Goal: Task Accomplishment & Management: Complete application form

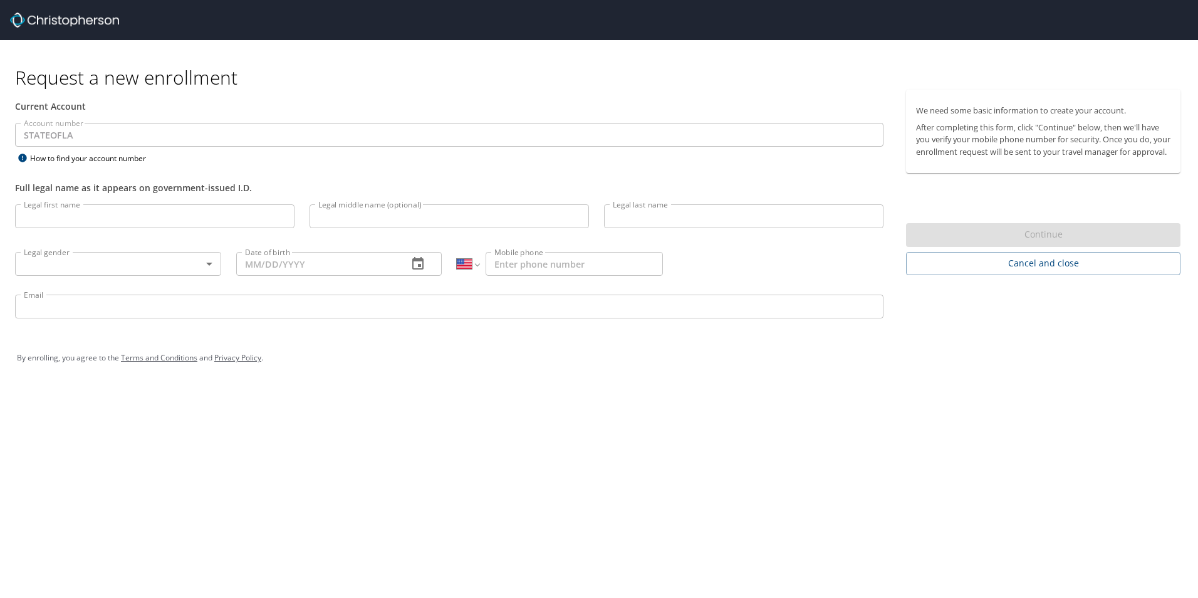
select select "US"
click at [165, 210] on input "Legal first name" at bounding box center [154, 216] width 279 height 24
type input "Ayleen"
type input "McDonald"
type input "Cook"
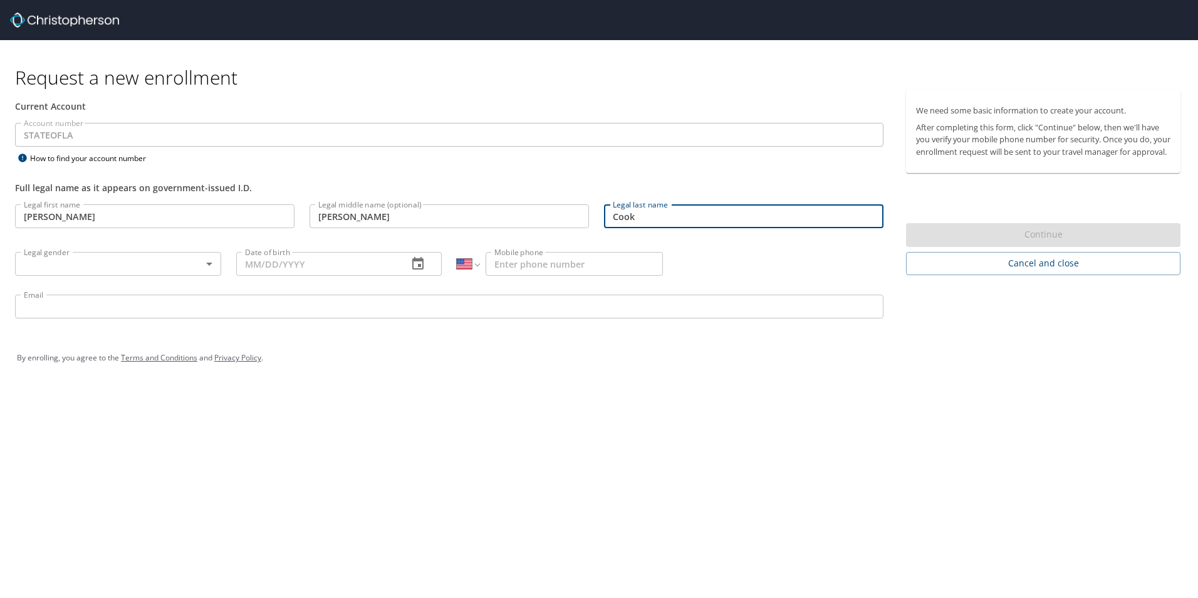
click at [106, 259] on body "Request a new enrollment Current Account Account number STATEOFLA Account numbe…" at bounding box center [599, 299] width 1198 height 598
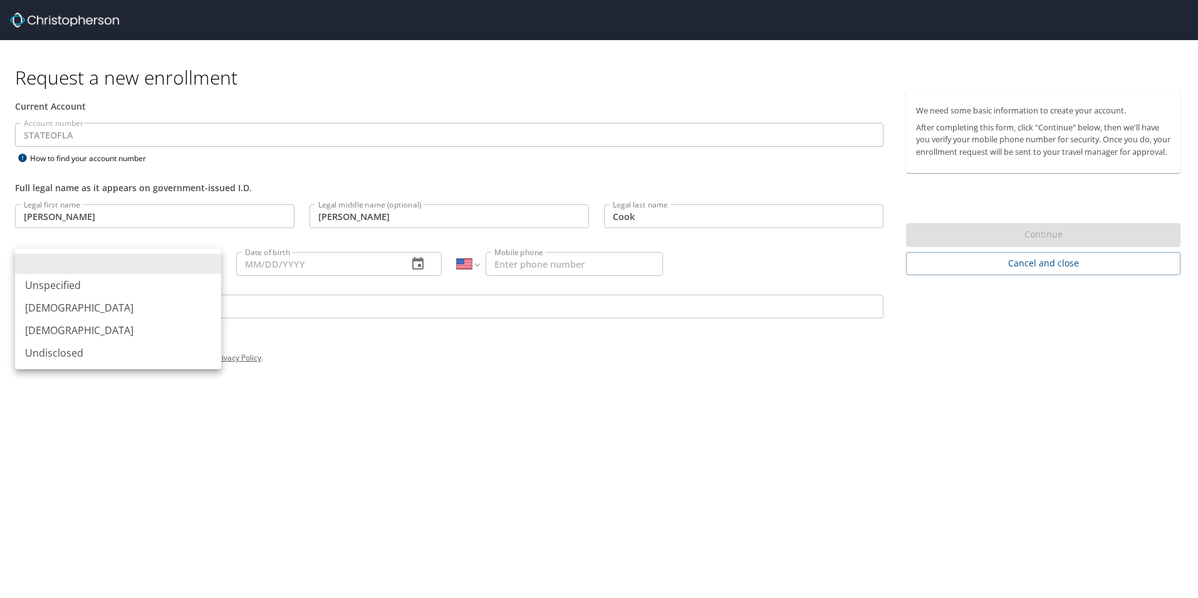
click at [96, 330] on li "Female" at bounding box center [118, 330] width 206 height 23
type input "Female"
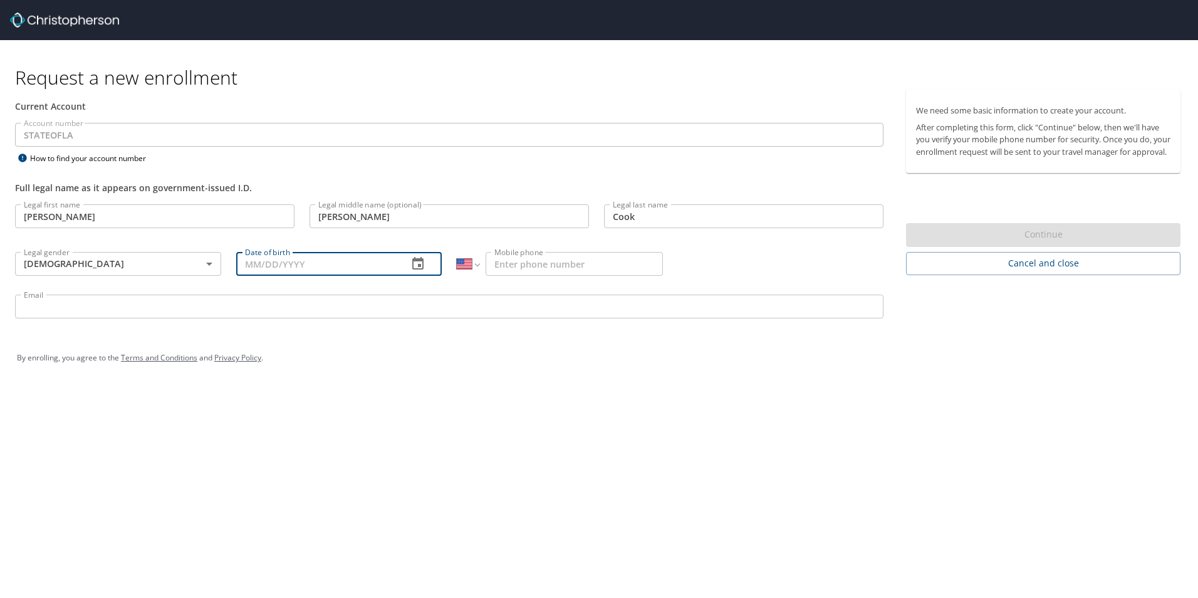
click at [259, 264] on input "Date of birth" at bounding box center [317, 264] width 162 height 24
type input "01/11/1976"
click at [529, 260] on input "Mobile phone" at bounding box center [573, 264] width 177 height 24
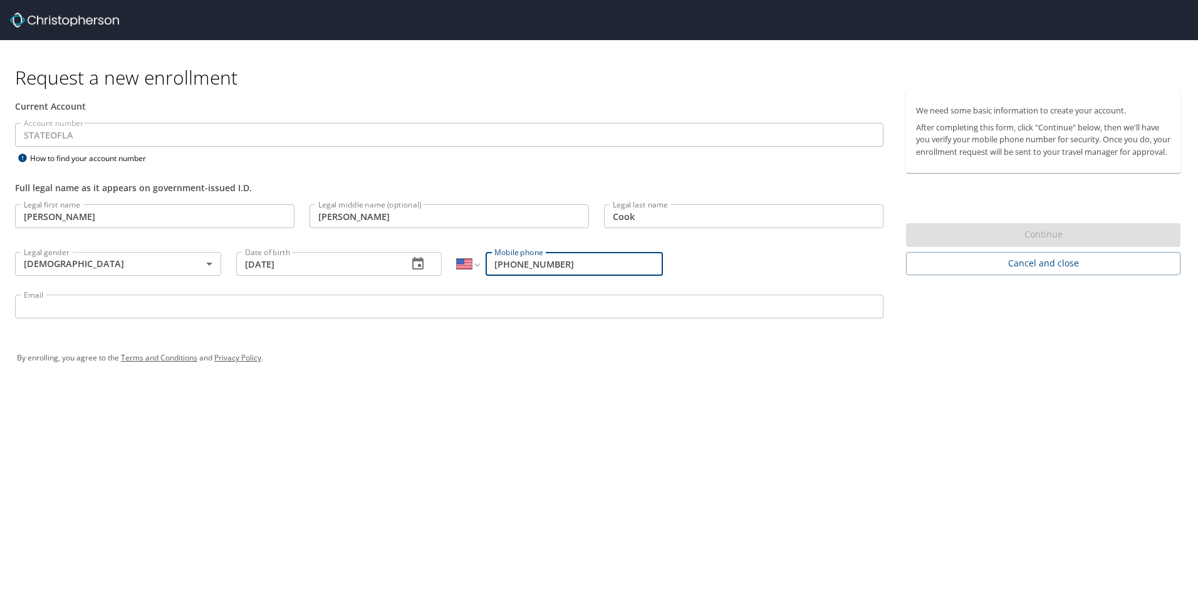
type input "(318) 617-4536"
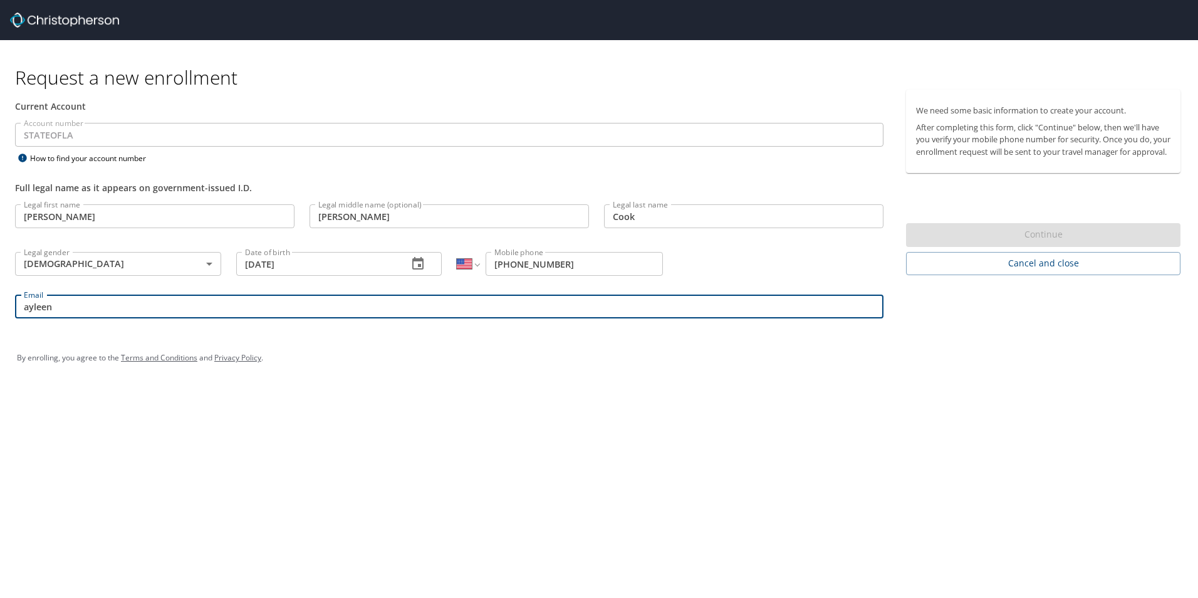
type input "ayleen.cook@la.gov"
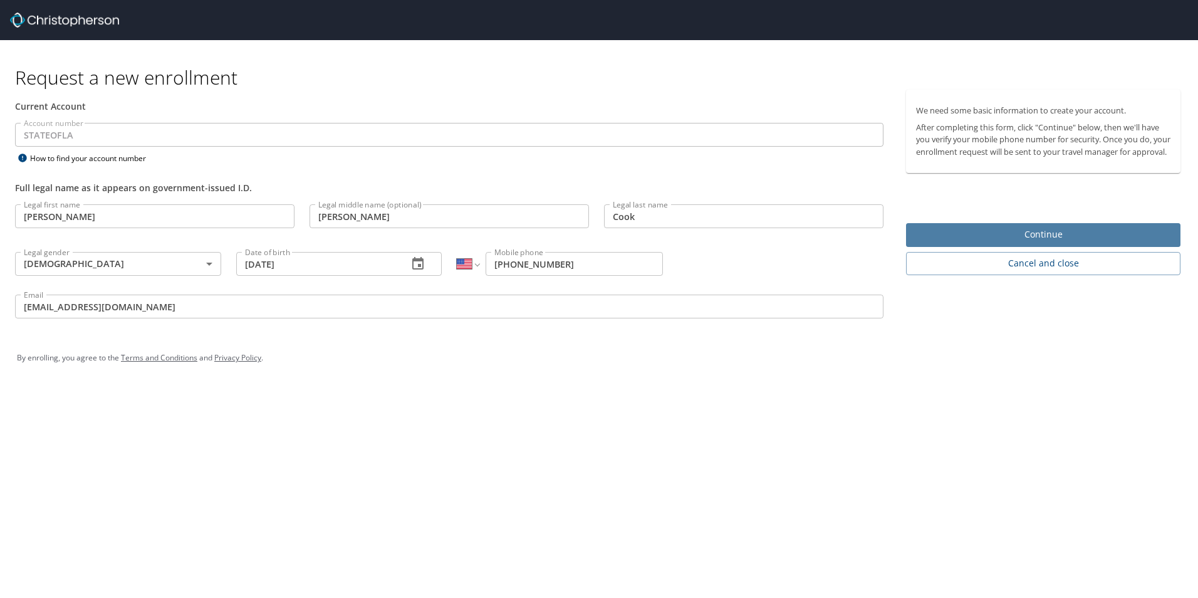
click at [995, 242] on span "Continue" at bounding box center [1043, 235] width 254 height 16
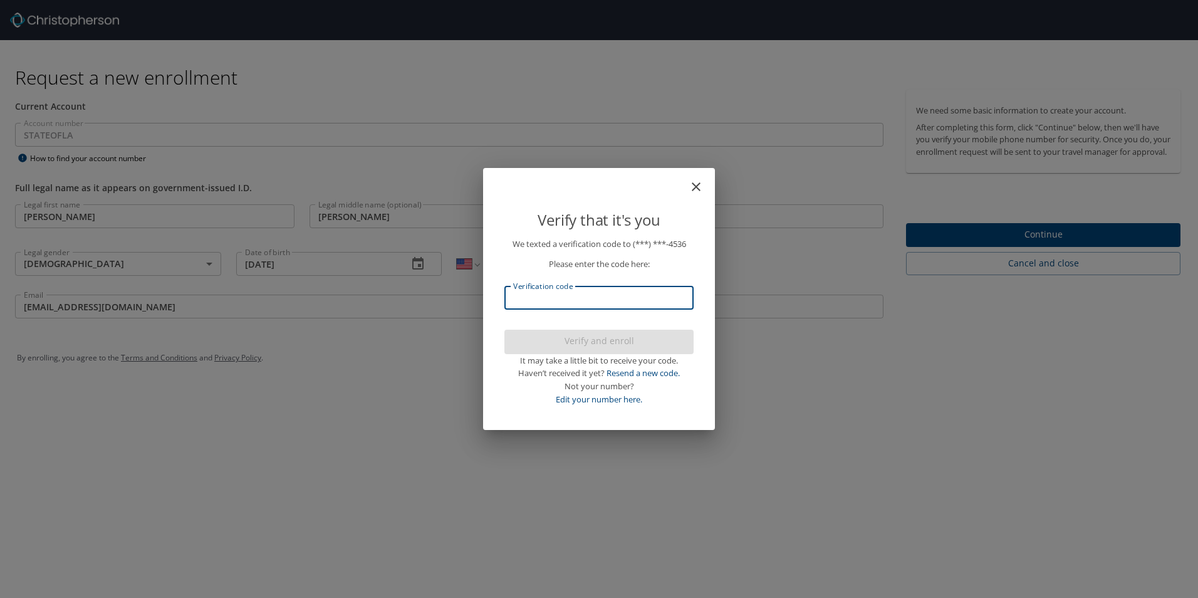
click at [655, 301] on input "Verification code" at bounding box center [598, 298] width 189 height 24
type input "980712"
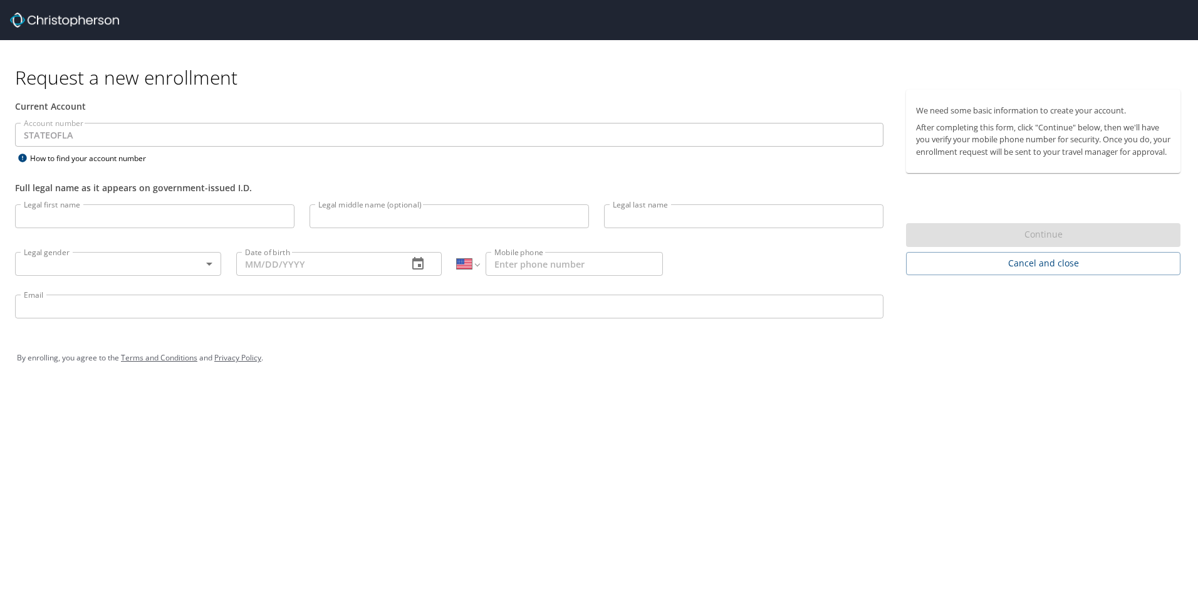
select select "US"
click at [172, 212] on input "Legal first name" at bounding box center [154, 216] width 279 height 24
type input "Ayleen"
type input "McDonald"
type input "Cook"
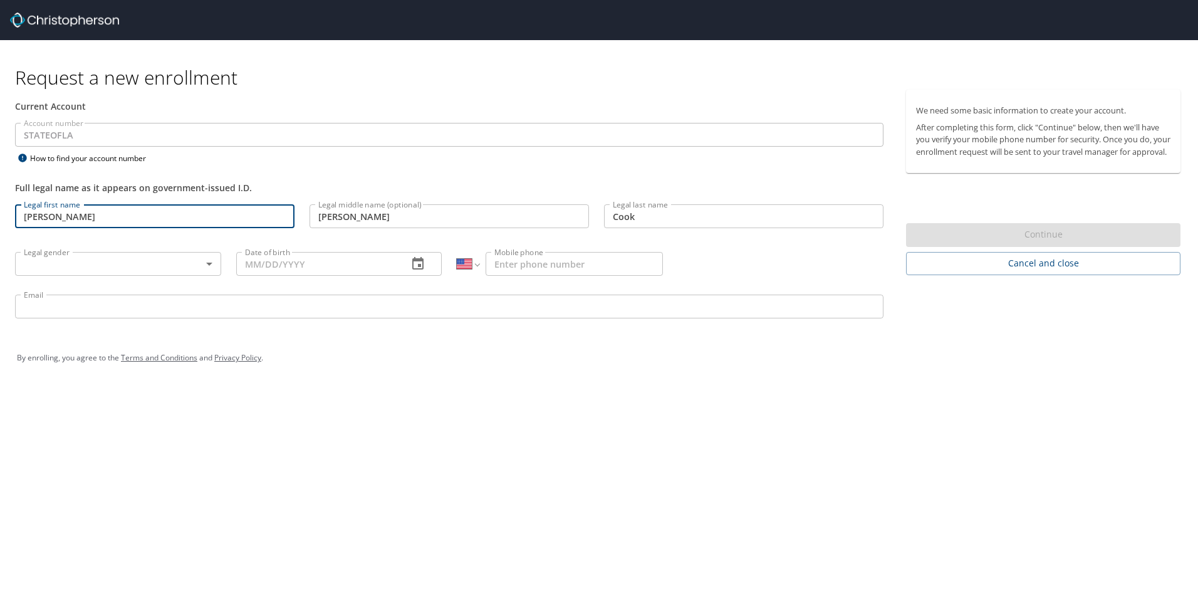
type input "Female"
type input "01/11/1976"
type input "(318) 617-4536"
type input "[EMAIL_ADDRESS][DOMAIN_NAME]"
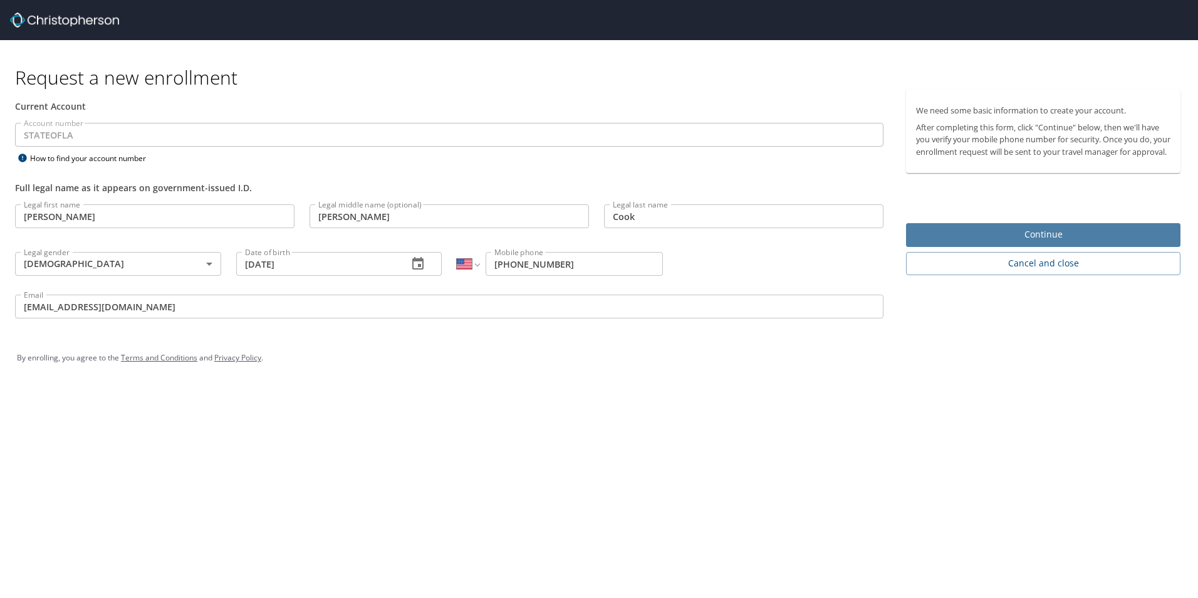
click at [1013, 242] on span "Continue" at bounding box center [1043, 235] width 254 height 16
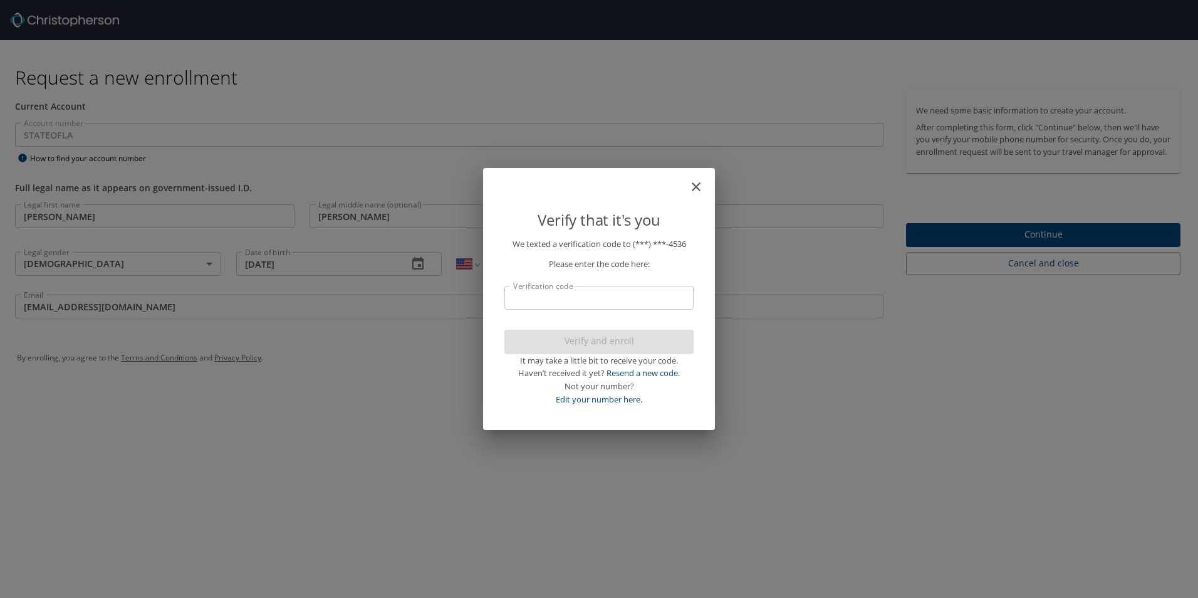
click at [656, 292] on input "Verification code" at bounding box center [598, 298] width 189 height 24
type input "31402"
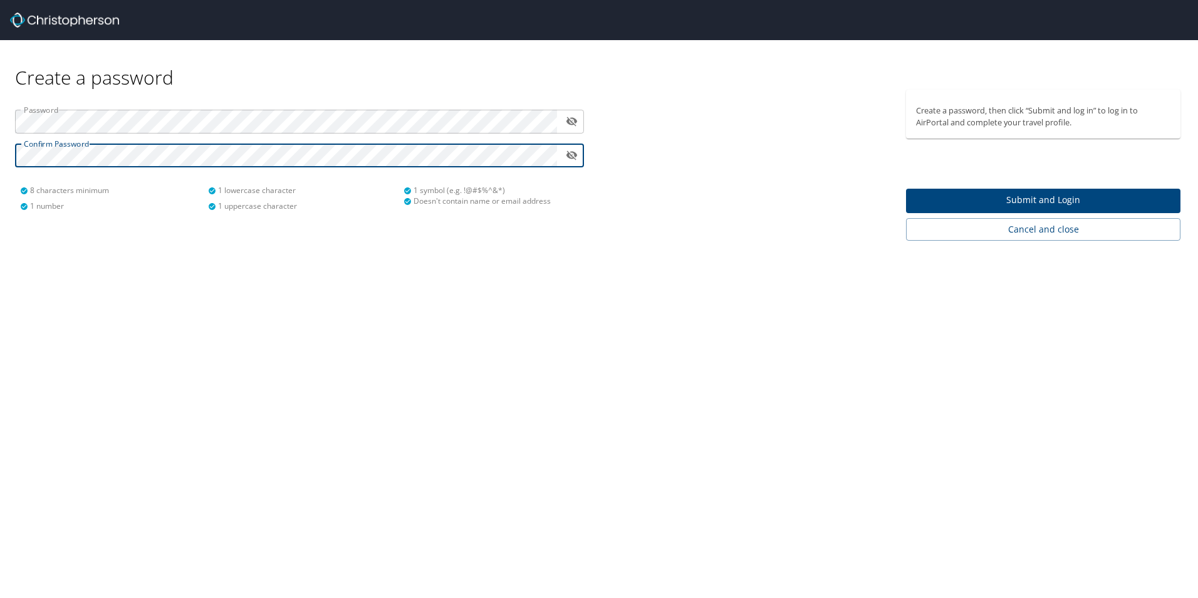
click at [569, 122] on icon "toggle password visibility" at bounding box center [571, 121] width 11 height 9
click at [946, 202] on span "Submit and Login" at bounding box center [1043, 200] width 254 height 16
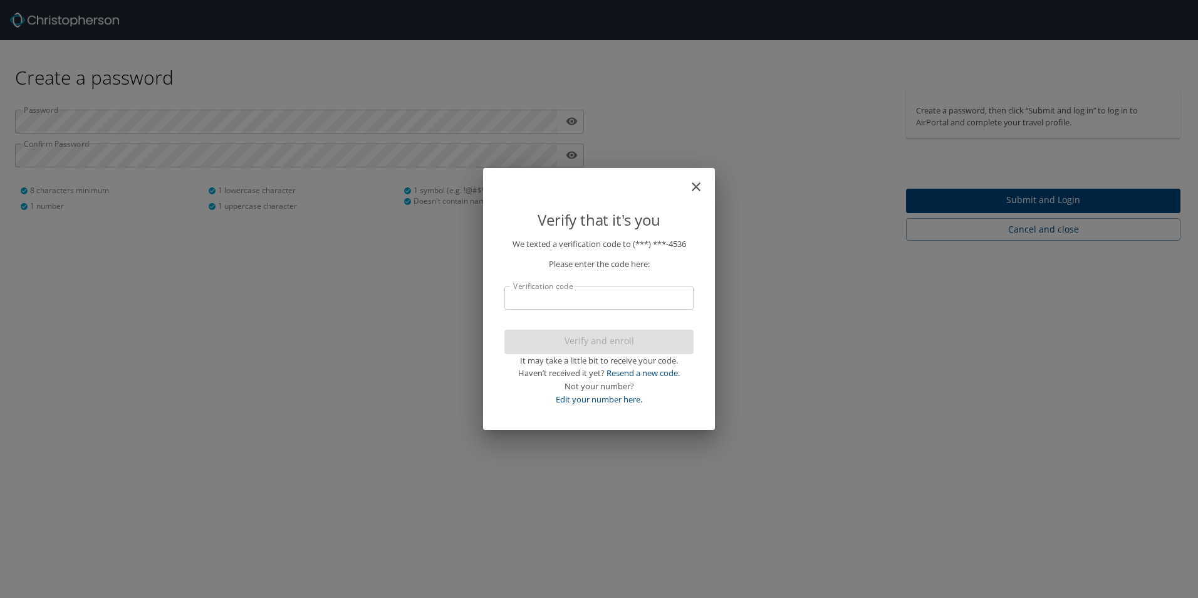
click at [618, 303] on input "Verification code" at bounding box center [598, 298] width 189 height 24
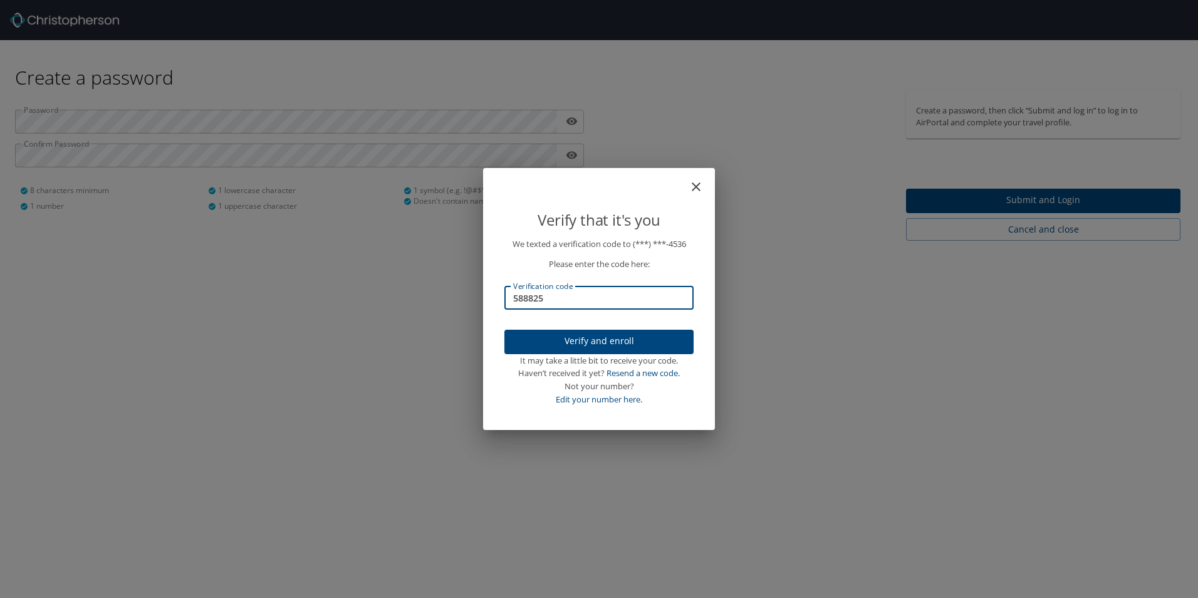
type input "588825"
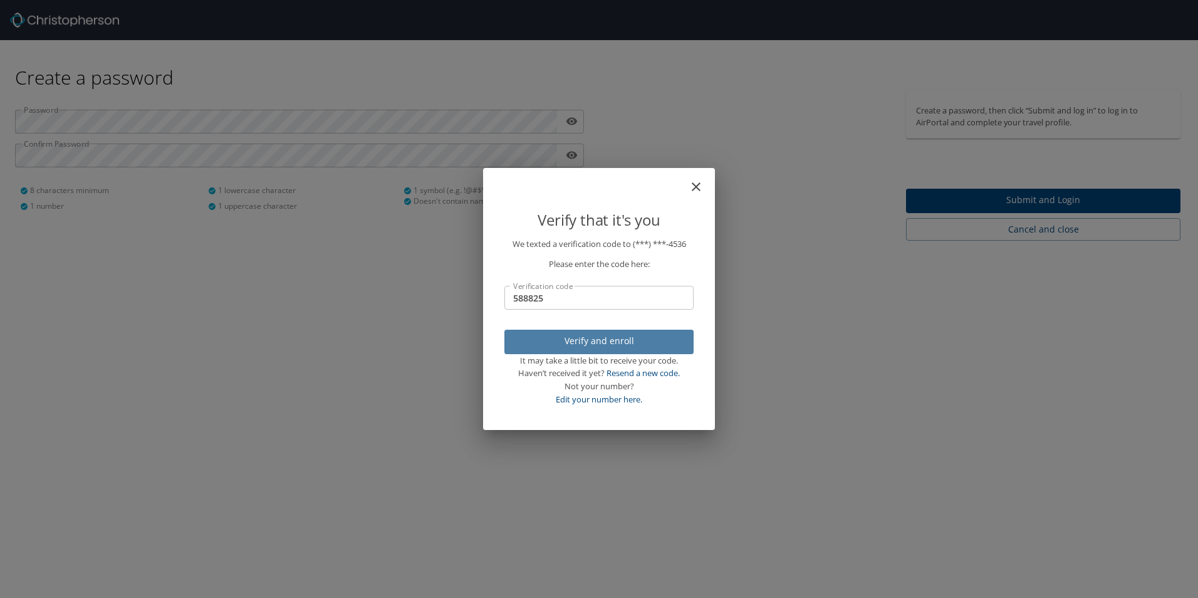
click at [638, 341] on span "Verify and enroll" at bounding box center [598, 341] width 169 height 16
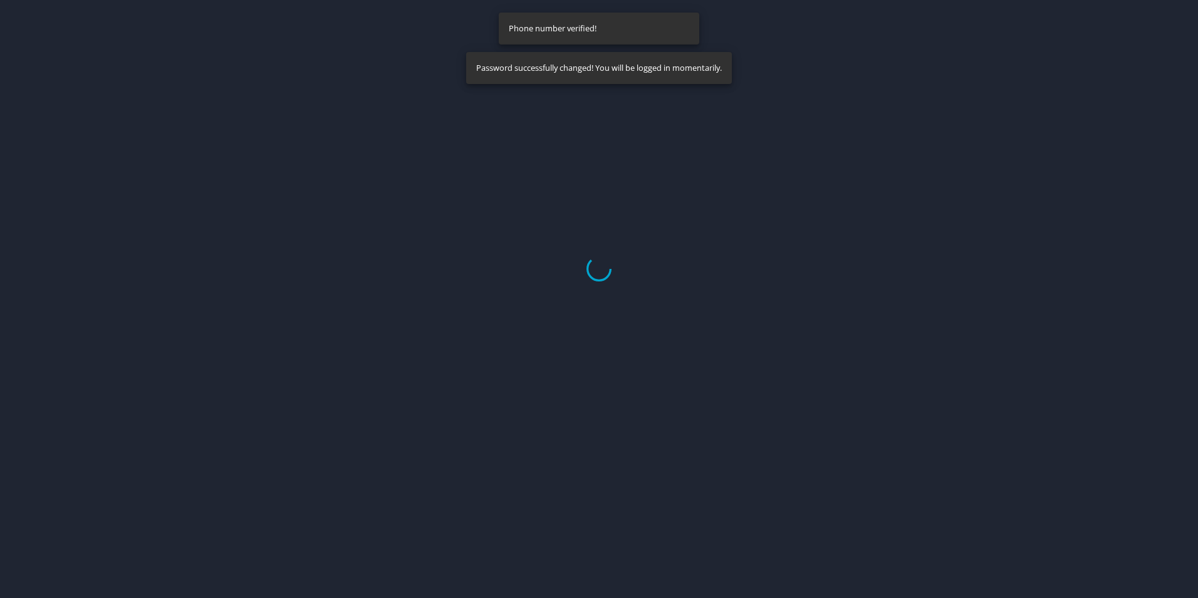
select select "US"
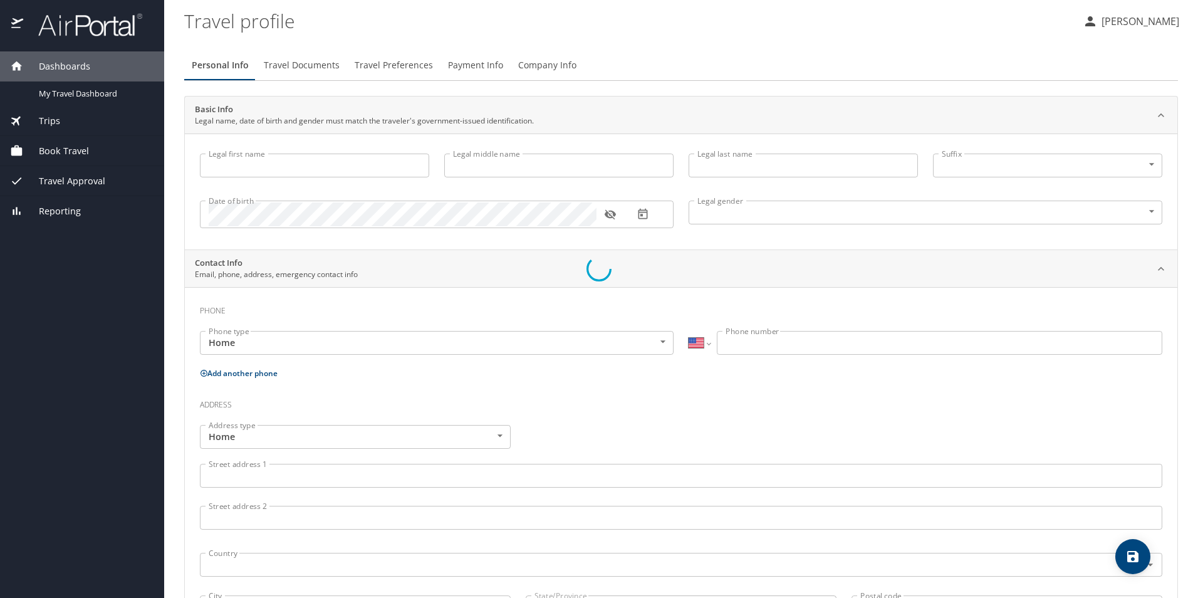
type input "Ayleen"
type input "McDonald"
type input "Cook"
type input "Female"
select select "US"
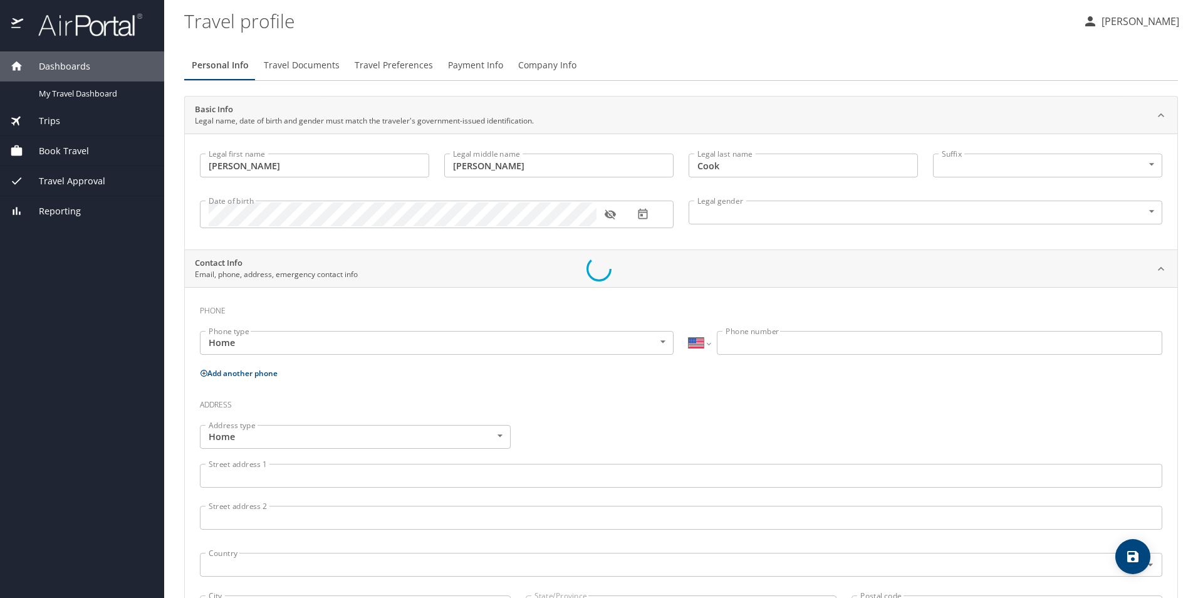
select select "US"
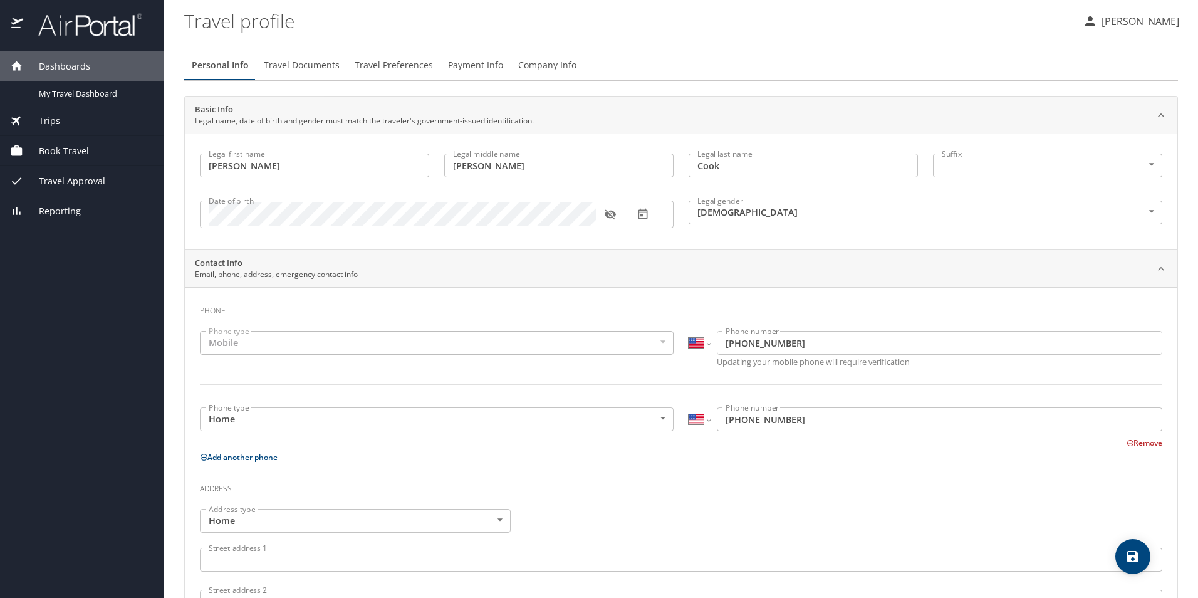
click at [961, 170] on body "Dashboards My Travel Dashboard Trips Current / Future Trips Past Trips Trips Mi…" at bounding box center [599, 299] width 1198 height 598
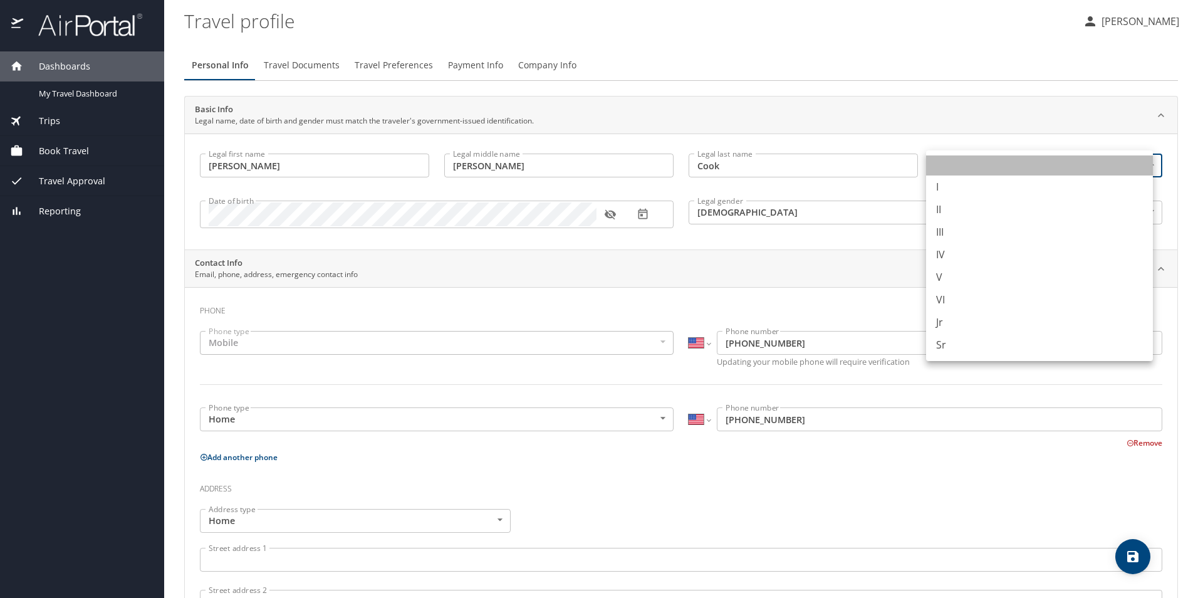
click at [961, 170] on li at bounding box center [1039, 165] width 227 height 20
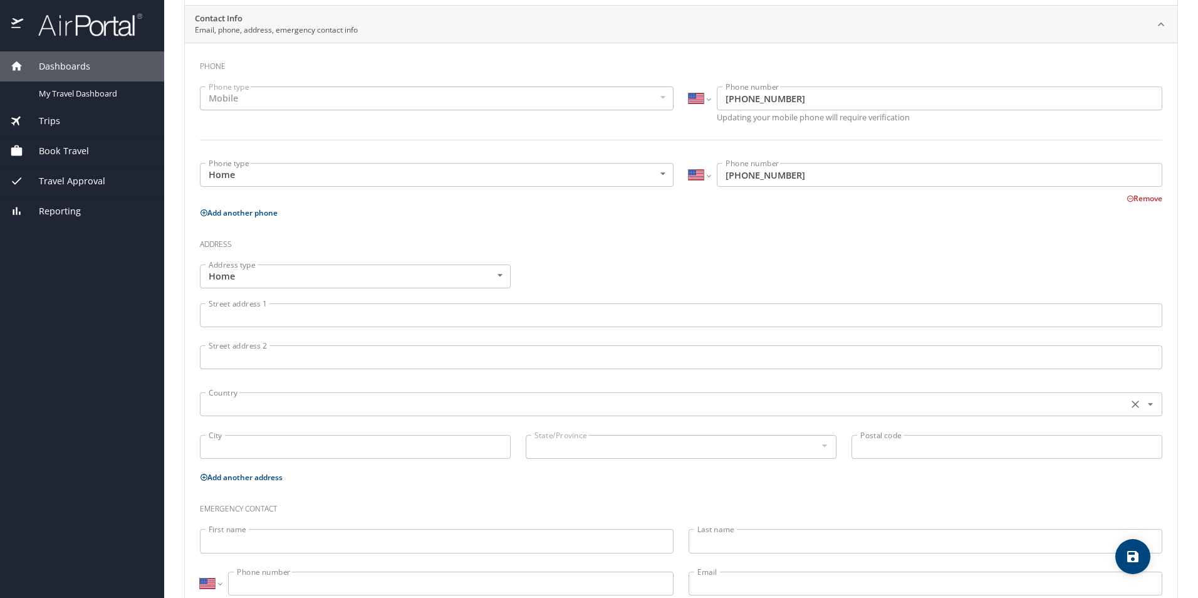
scroll to position [251, 0]
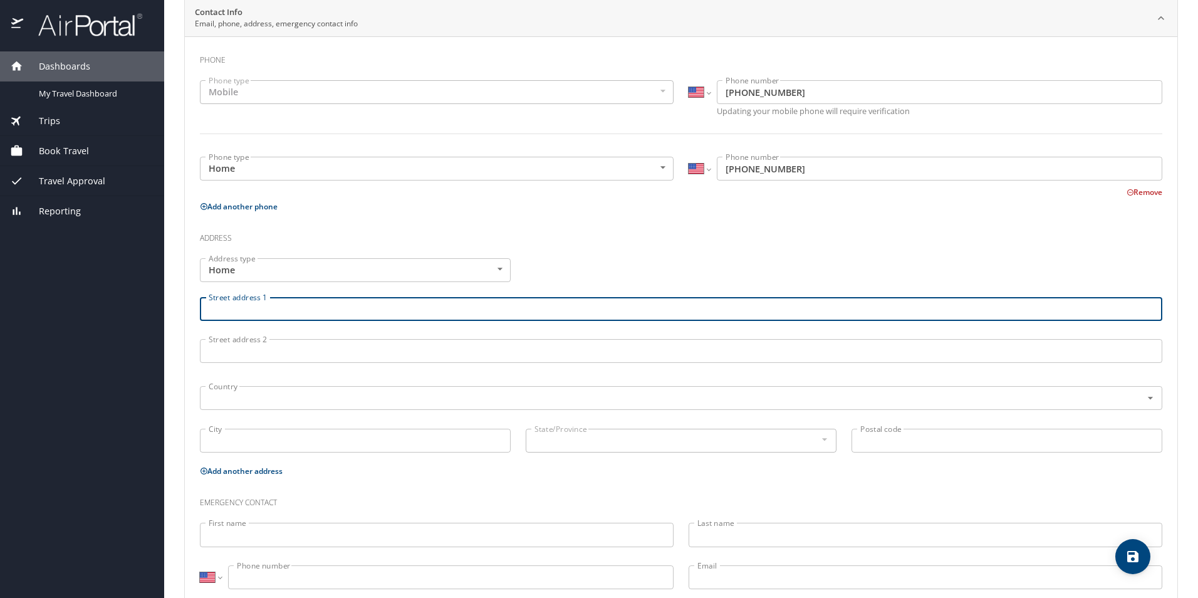
click at [257, 308] on input "Street address 1" at bounding box center [681, 309] width 962 height 24
type input "104 Willow Creek Lane"
click at [267, 399] on input "text" at bounding box center [663, 398] width 918 height 16
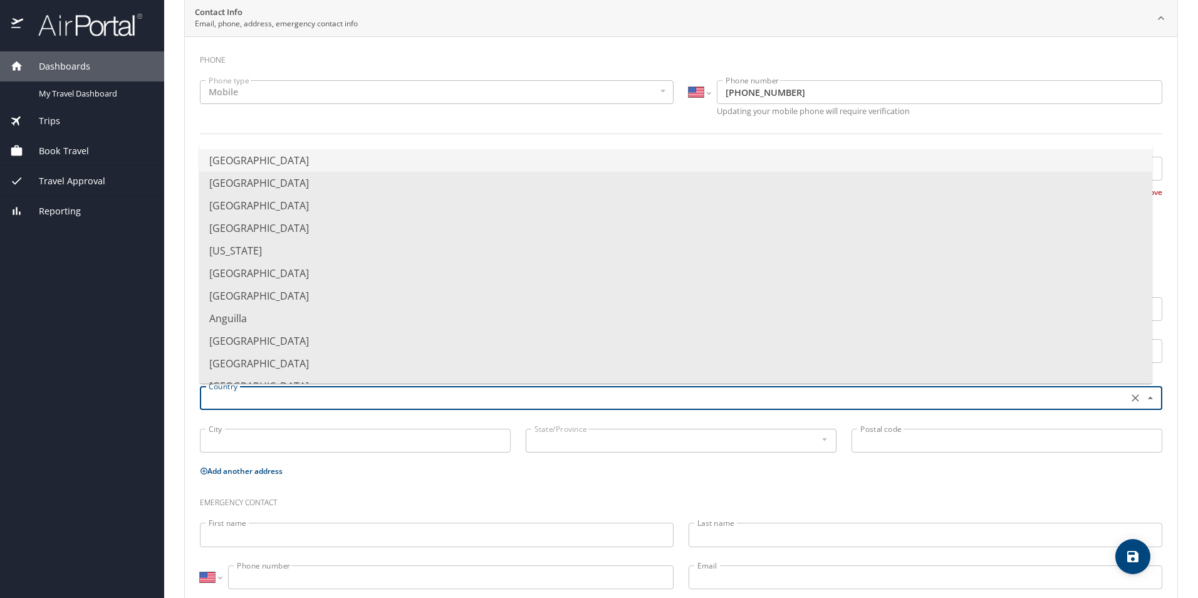
click at [277, 156] on li "United States of America" at bounding box center [675, 160] width 953 height 23
type input "United States of America"
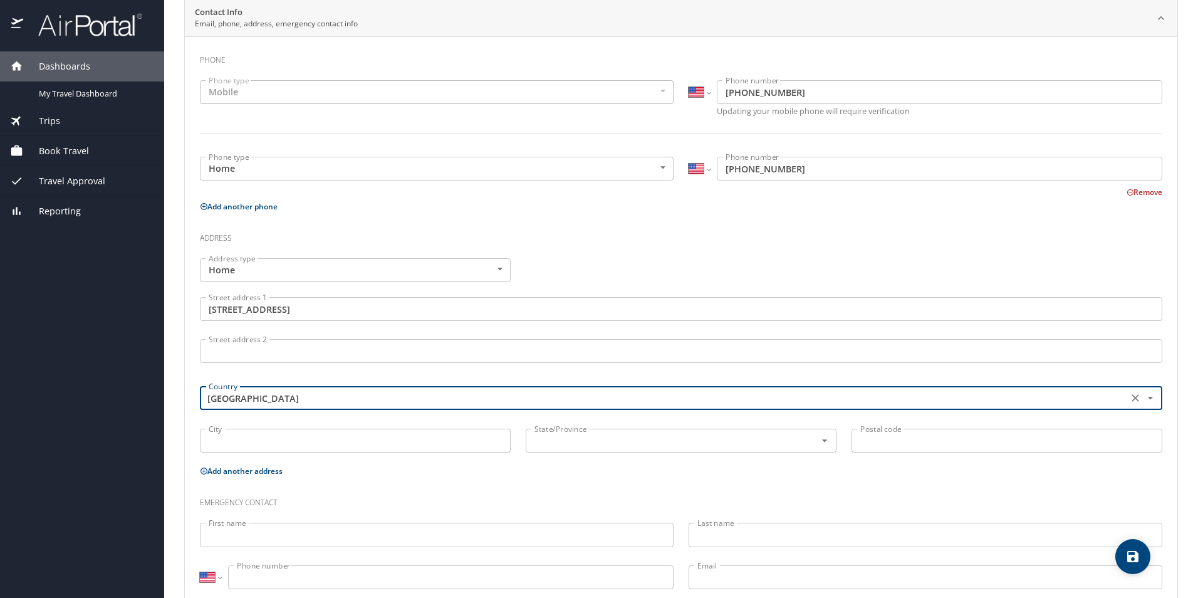
click at [252, 443] on input "City" at bounding box center [355, 440] width 311 height 24
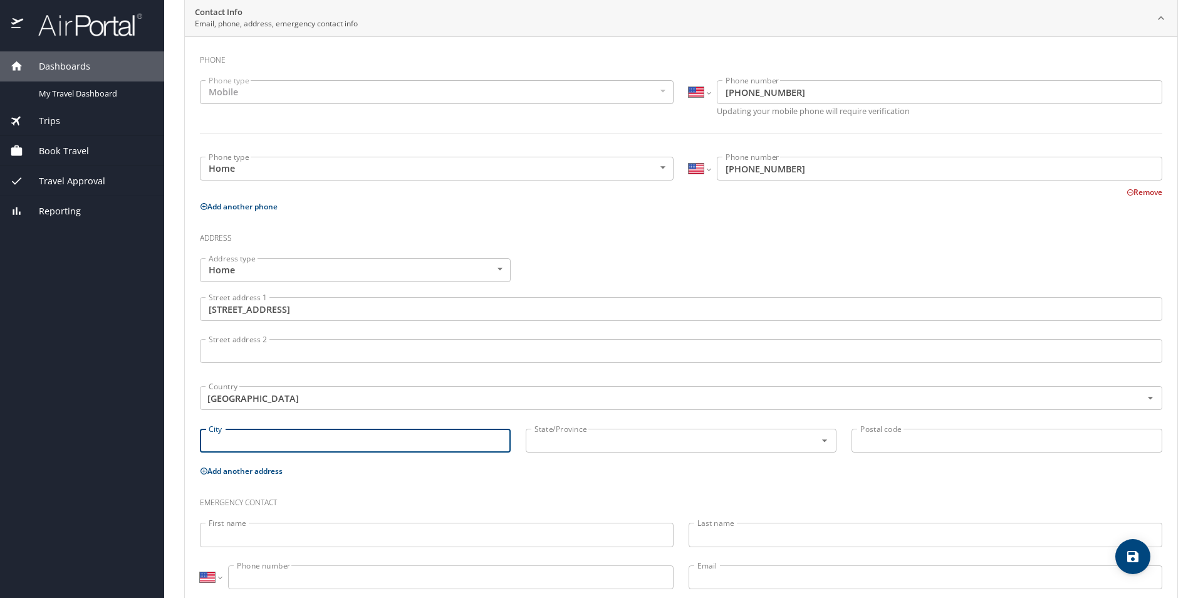
type input "Haughton"
click at [548, 433] on input "text" at bounding box center [662, 440] width 266 height 16
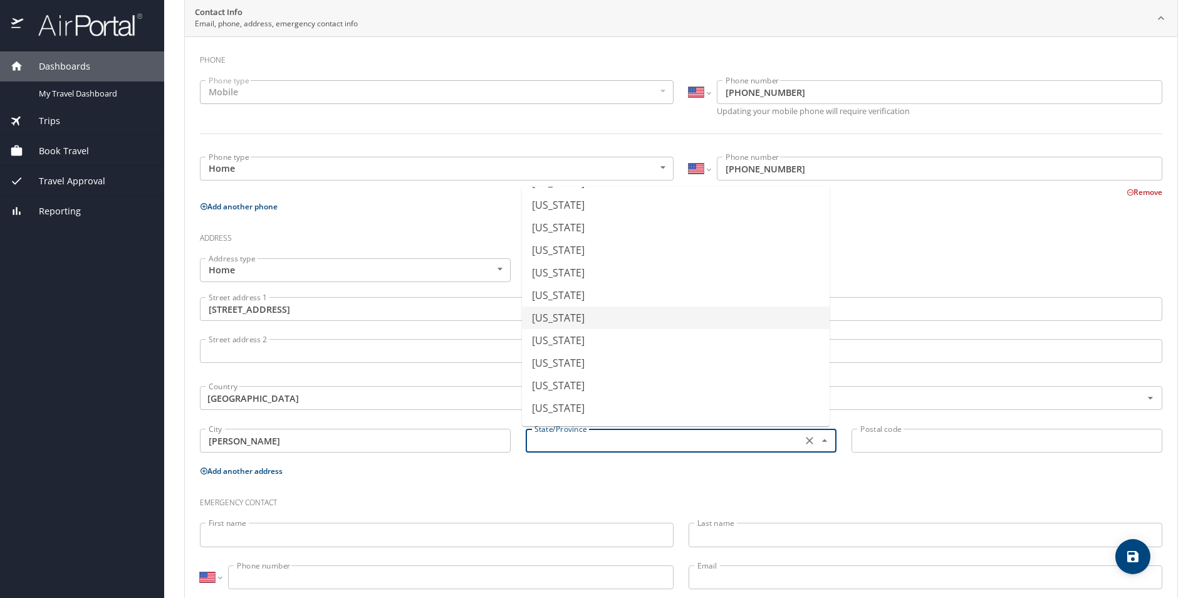
scroll to position [313, 0]
click at [566, 286] on li "Louisiana" at bounding box center [676, 295] width 308 height 23
type input "Louisiana"
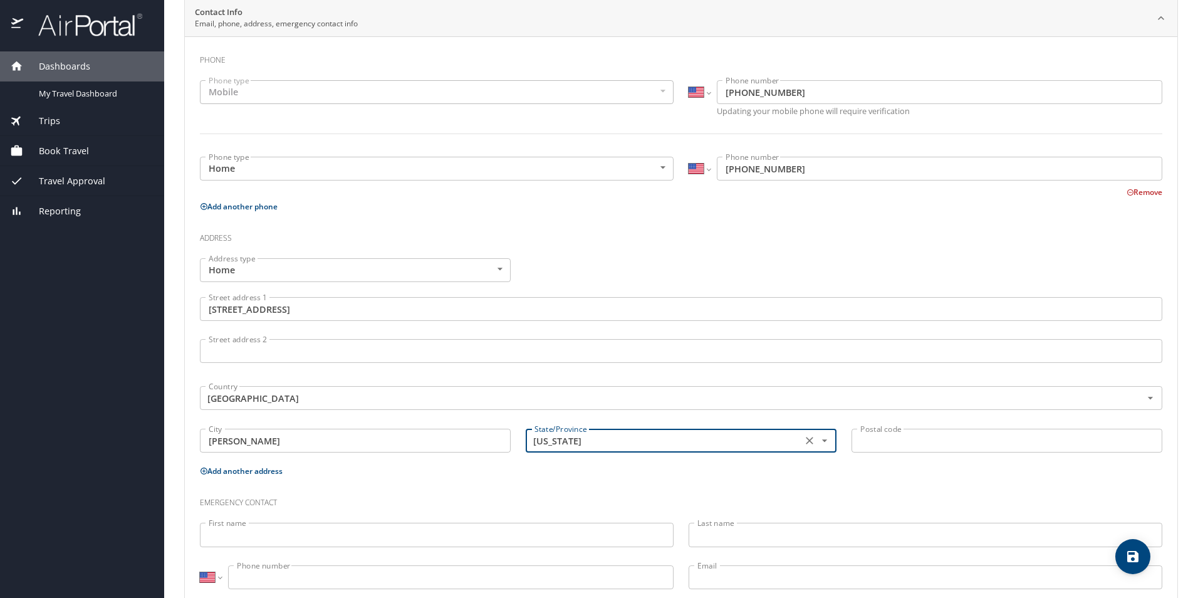
click at [932, 440] on input "Postal code" at bounding box center [1006, 440] width 311 height 24
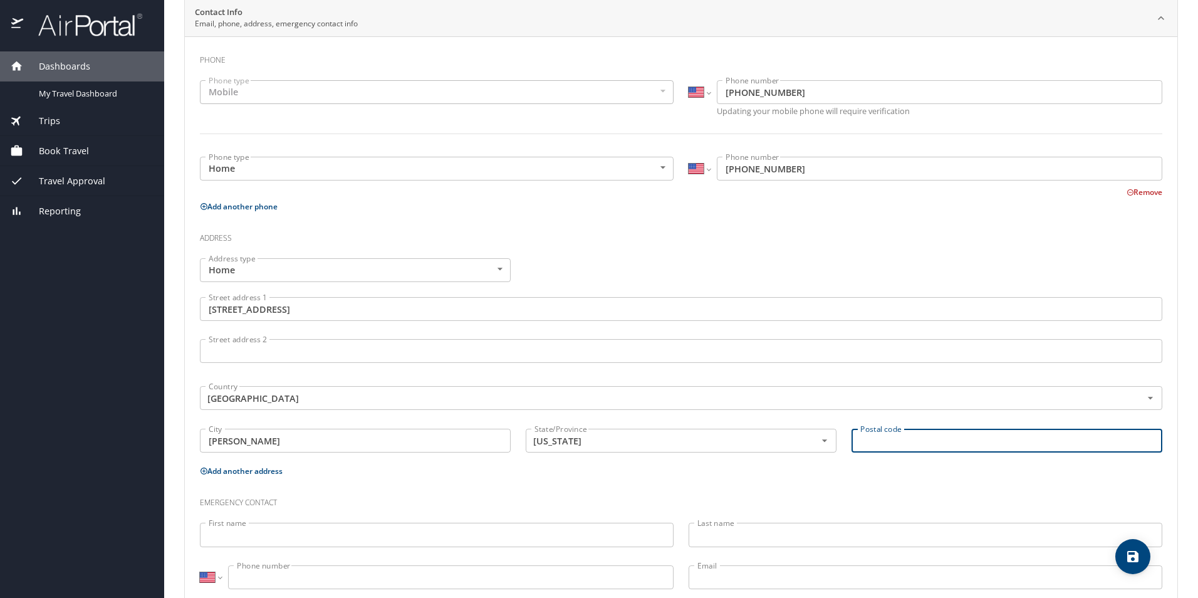
type input "71037"
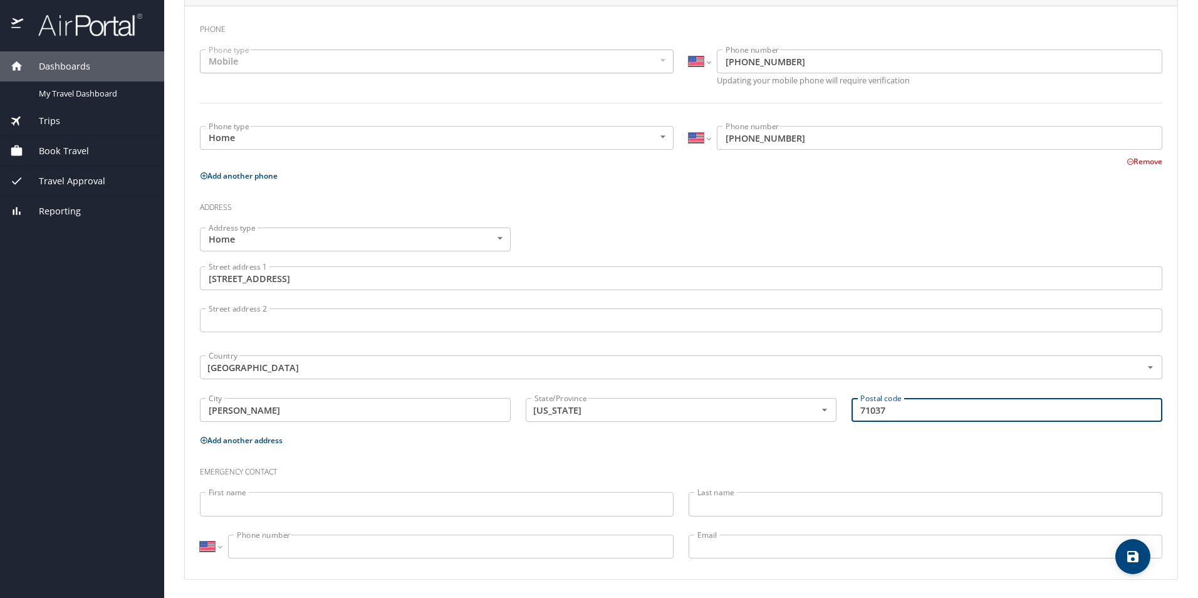
scroll to position [283, 0]
click at [291, 497] on input "First name" at bounding box center [437, 502] width 474 height 24
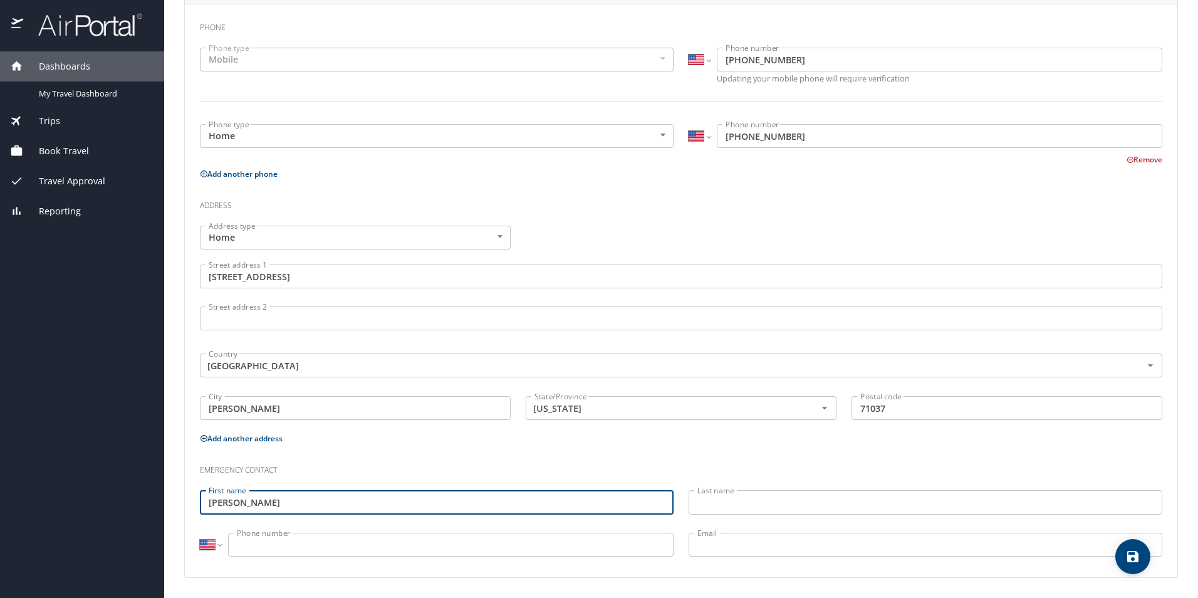
type input "Christopher"
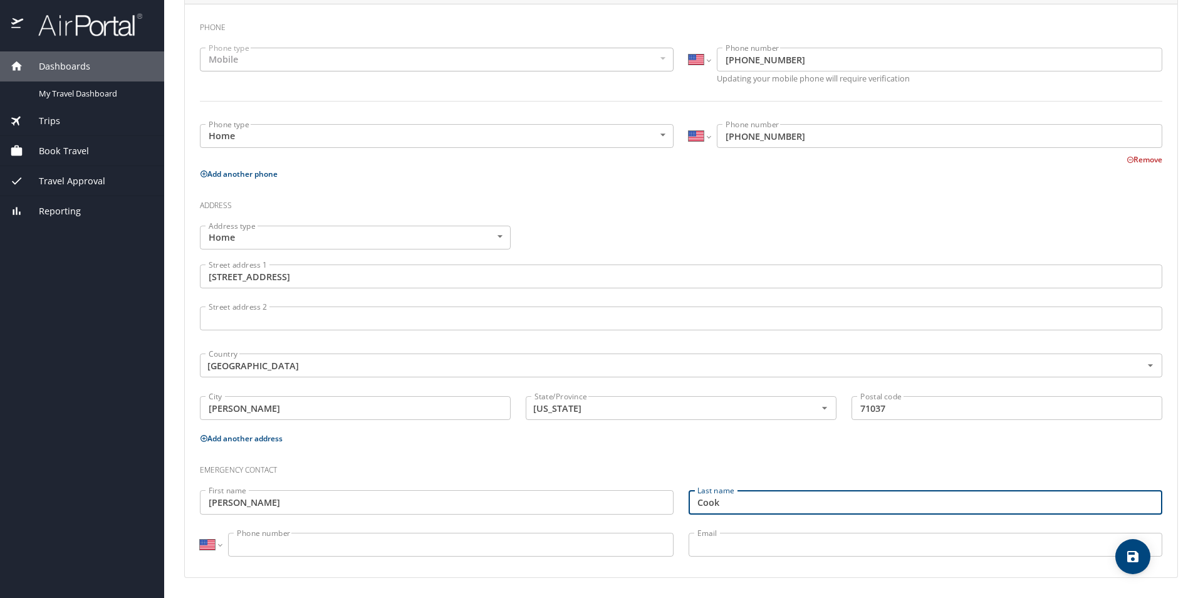
type input "Cook"
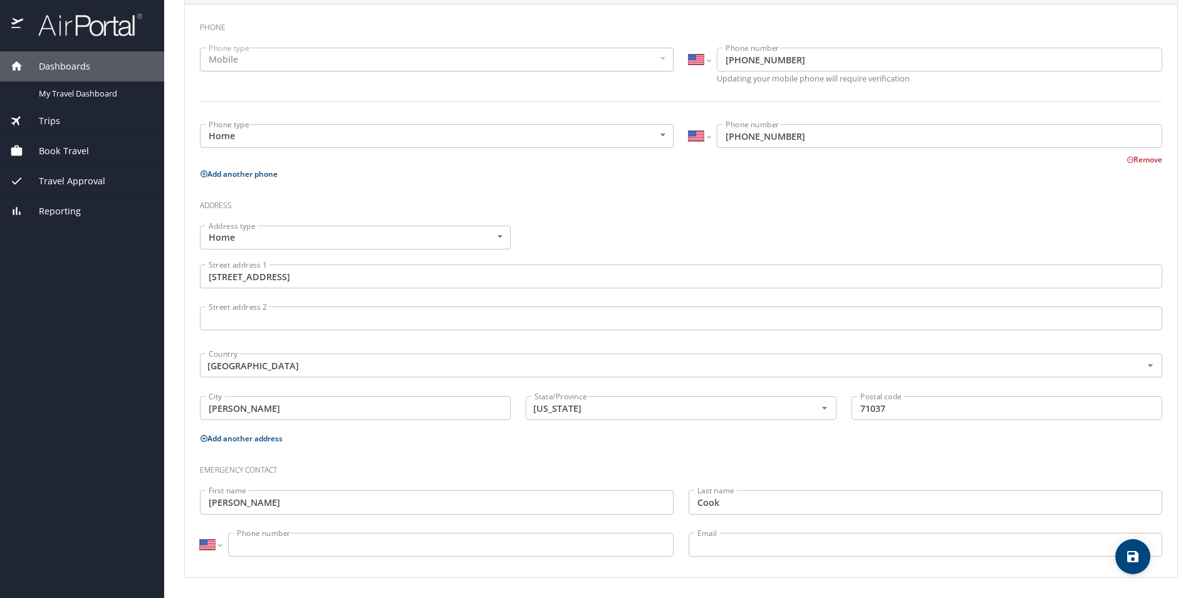
click at [306, 552] on input "Phone number" at bounding box center [450, 544] width 445 height 24
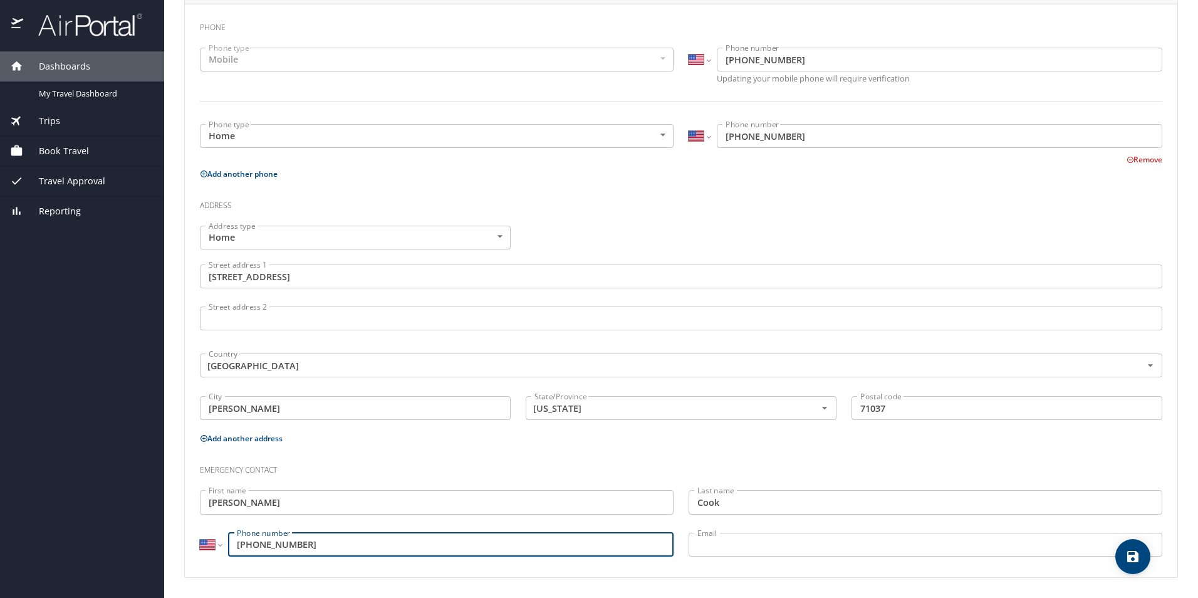
type input "(318) 268-8995"
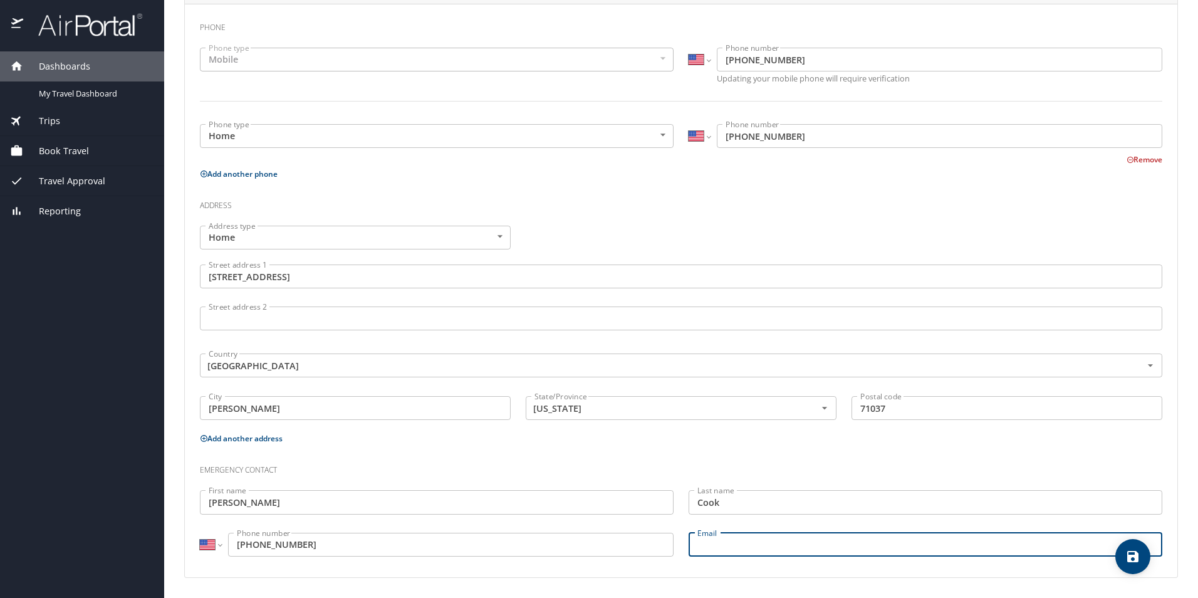
click at [702, 545] on input "Email" at bounding box center [925, 544] width 474 height 24
type input "christophercook0108@yahoo.com"
click at [1057, 570] on div "Phone Phone type Mobile Mobile Phone type International Afghanistan Åland Islan…" at bounding box center [681, 290] width 992 height 573
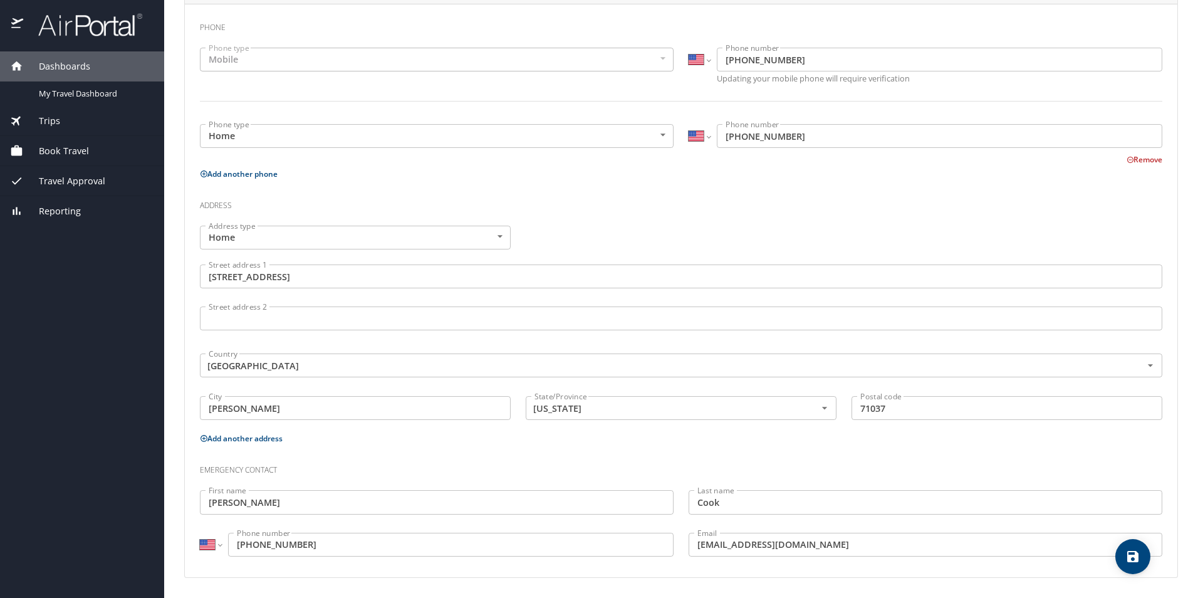
click at [205, 437] on icon at bounding box center [204, 438] width 8 height 8
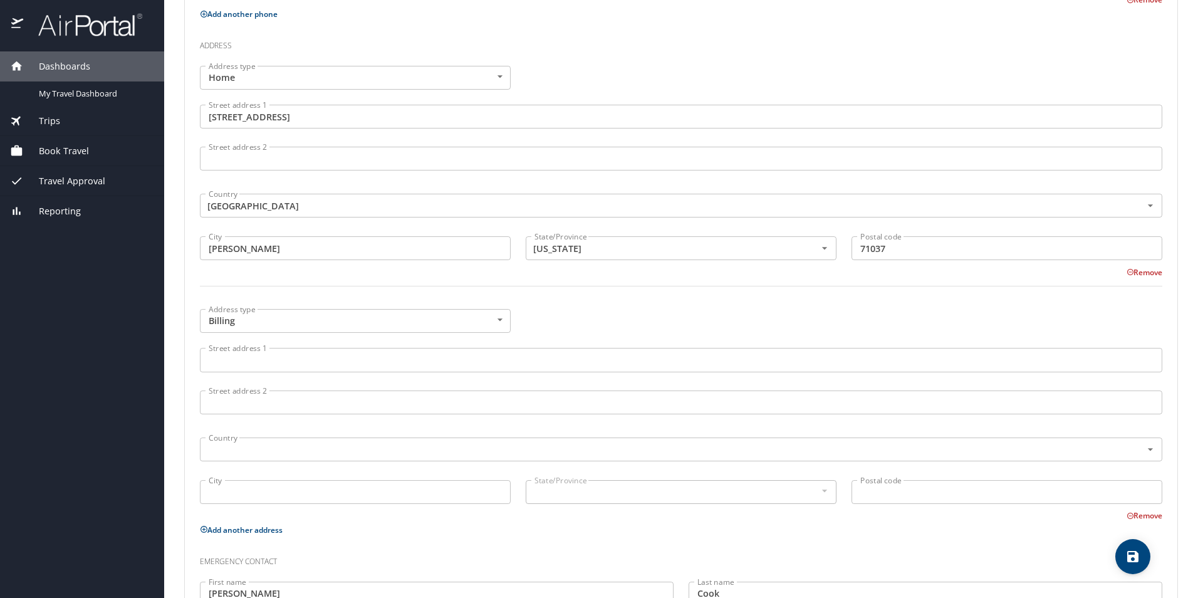
scroll to position [408, 0]
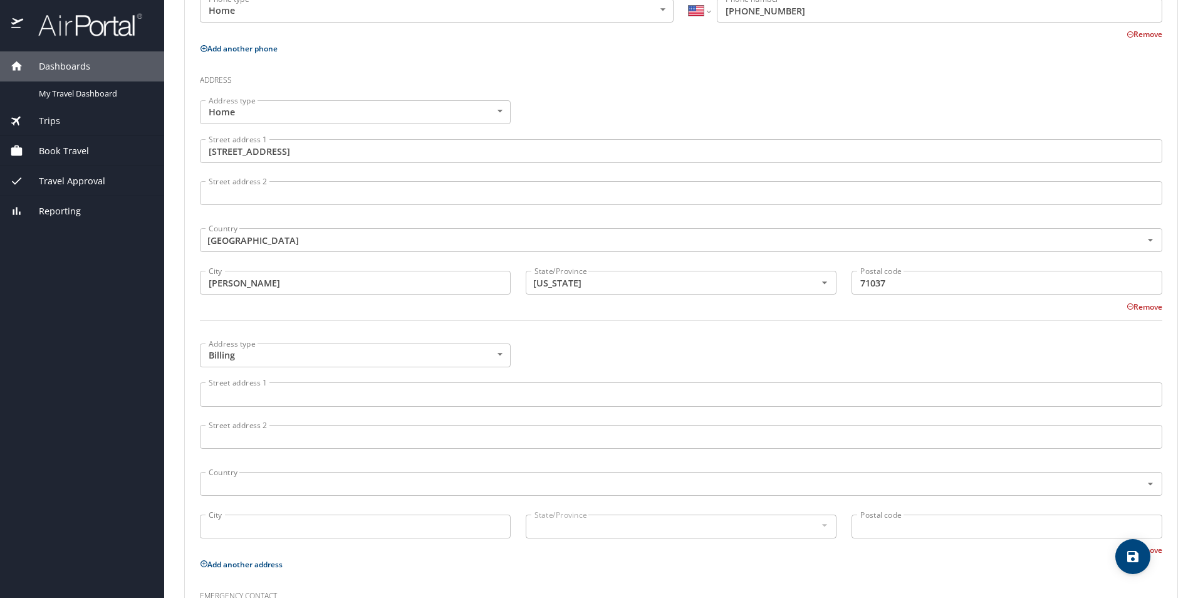
click at [284, 115] on body "Dashboards My Travel Dashboard Trips Current / Future Trips Past Trips Trips Mi…" at bounding box center [599, 299] width 1198 height 598
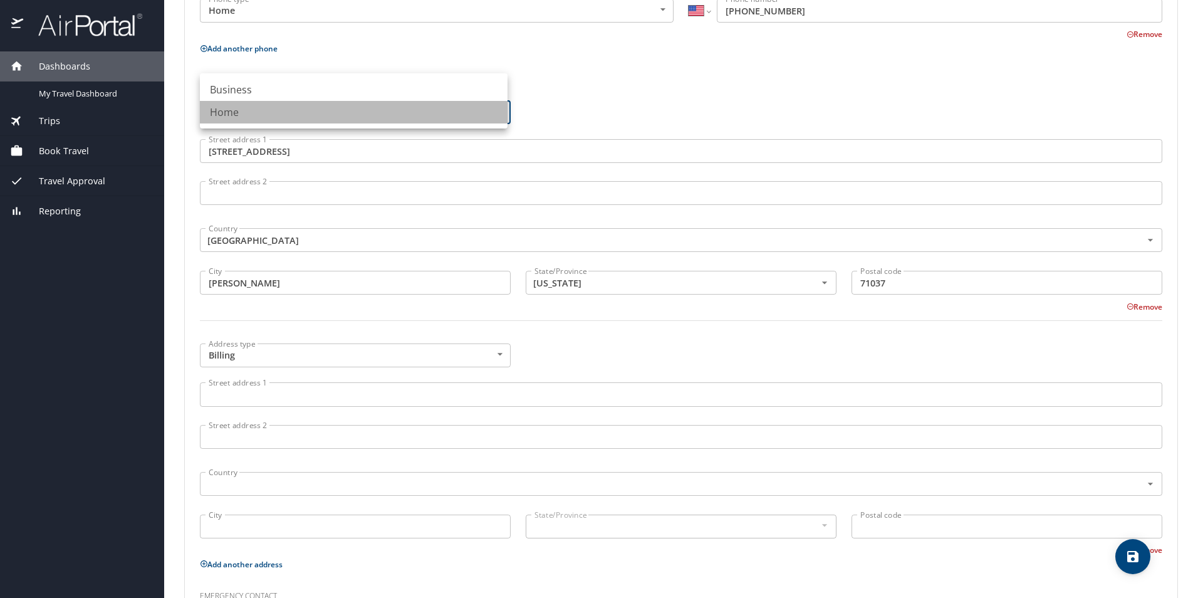
click at [284, 114] on li "Home" at bounding box center [354, 112] width 308 height 23
click at [284, 114] on body "Dashboards My Travel Dashboard Trips Current / Future Trips Past Trips Trips Mi…" at bounding box center [599, 299] width 1198 height 598
click at [276, 85] on li "Business" at bounding box center [354, 89] width 308 height 23
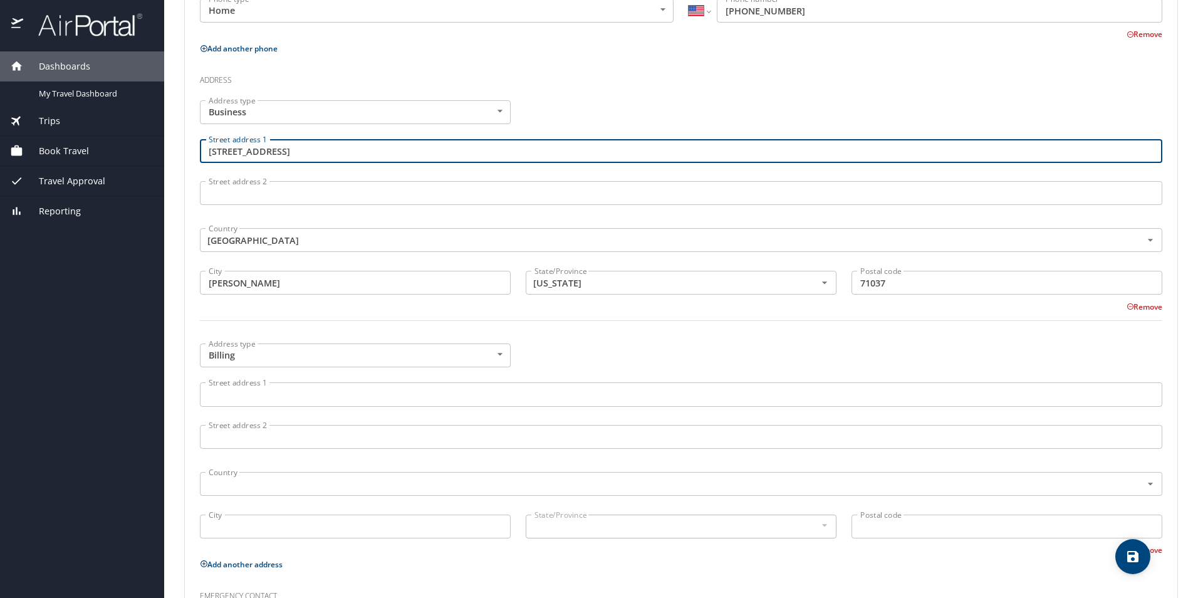
drag, startPoint x: 299, startPoint y: 143, endPoint x: 165, endPoint y: 136, distance: 133.6
click at [165, 136] on main "Travel profile Ayleen Cook Personal Info Travel Documents Travel Preferences Pa…" at bounding box center [680, 299] width 1033 height 598
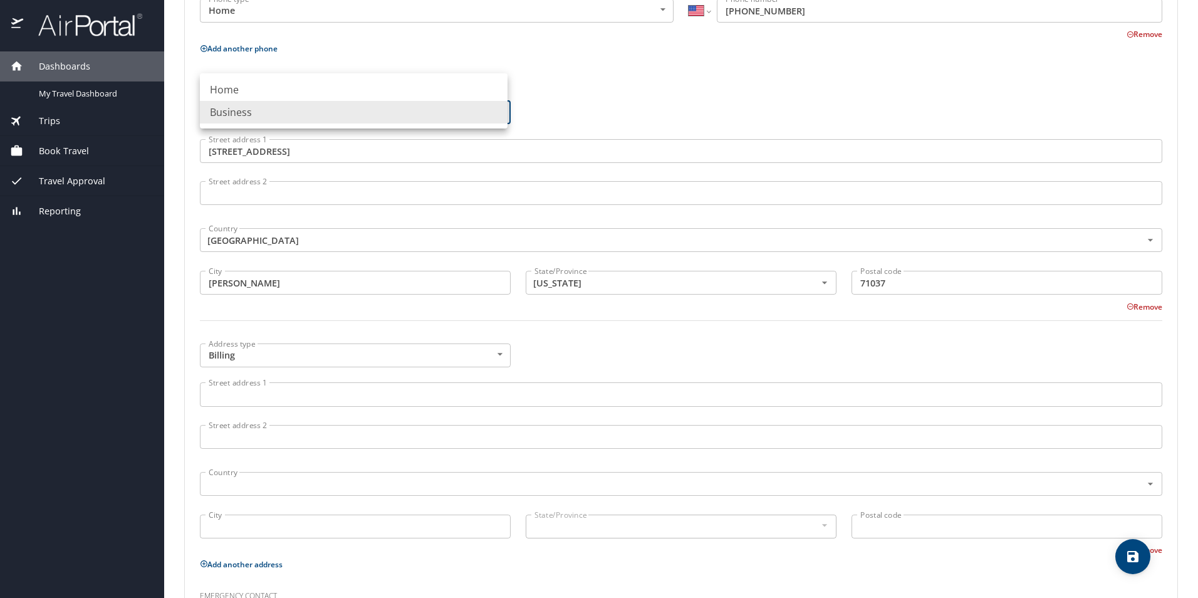
click at [318, 113] on body "Dashboards My Travel Dashboard Trips Current / Future Trips Past Trips Trips Mi…" at bounding box center [599, 299] width 1198 height 598
click at [291, 90] on li "Home" at bounding box center [354, 89] width 308 height 23
type input "Home"
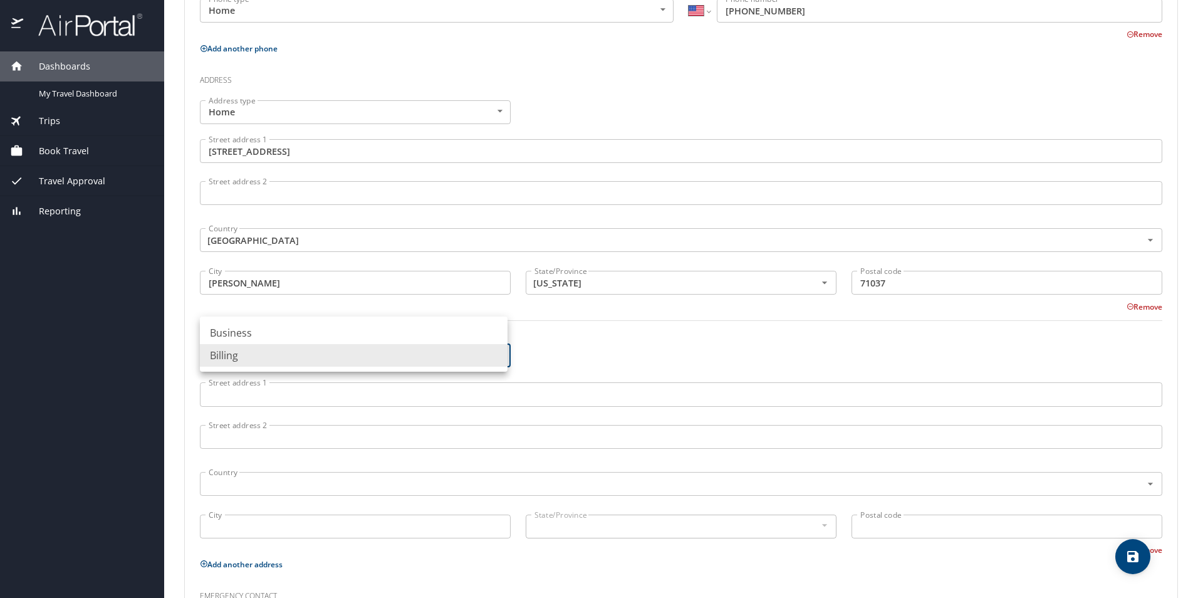
click at [269, 348] on body "Dashboards My Travel Dashboard Trips Current / Future Trips Past Trips Trips Mi…" at bounding box center [599, 299] width 1198 height 598
click at [264, 321] on ul "Business Billing" at bounding box center [354, 343] width 308 height 55
click at [264, 328] on li "Business" at bounding box center [354, 332] width 308 height 23
type input "Business"
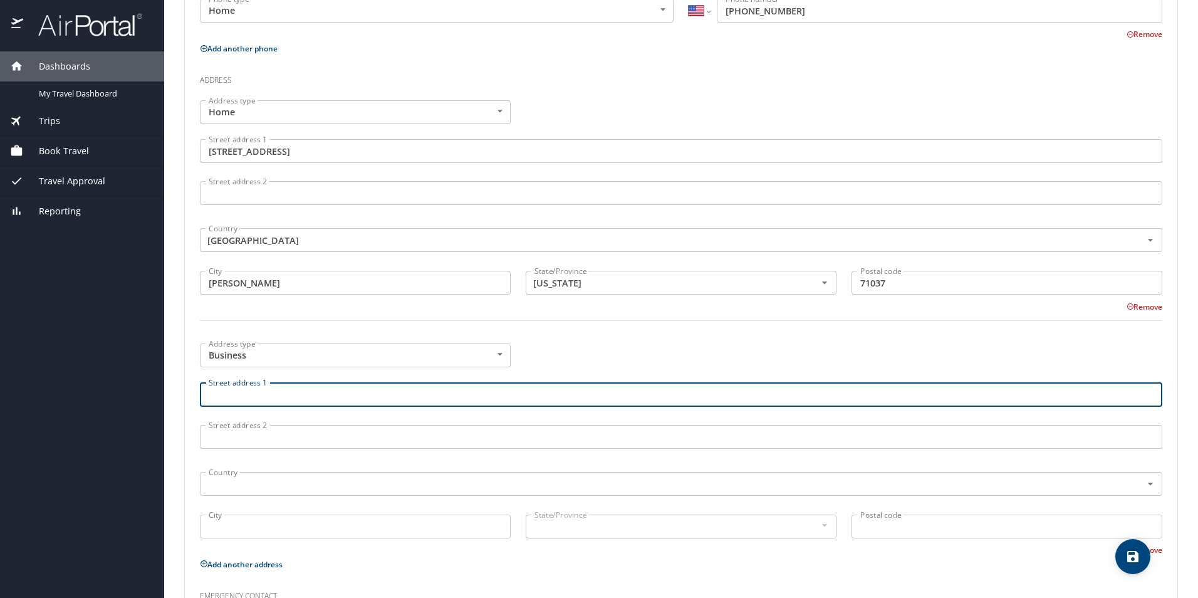
click at [254, 396] on input "Street address 1" at bounding box center [681, 394] width 962 height 24
type input "403 Industrial Drive"
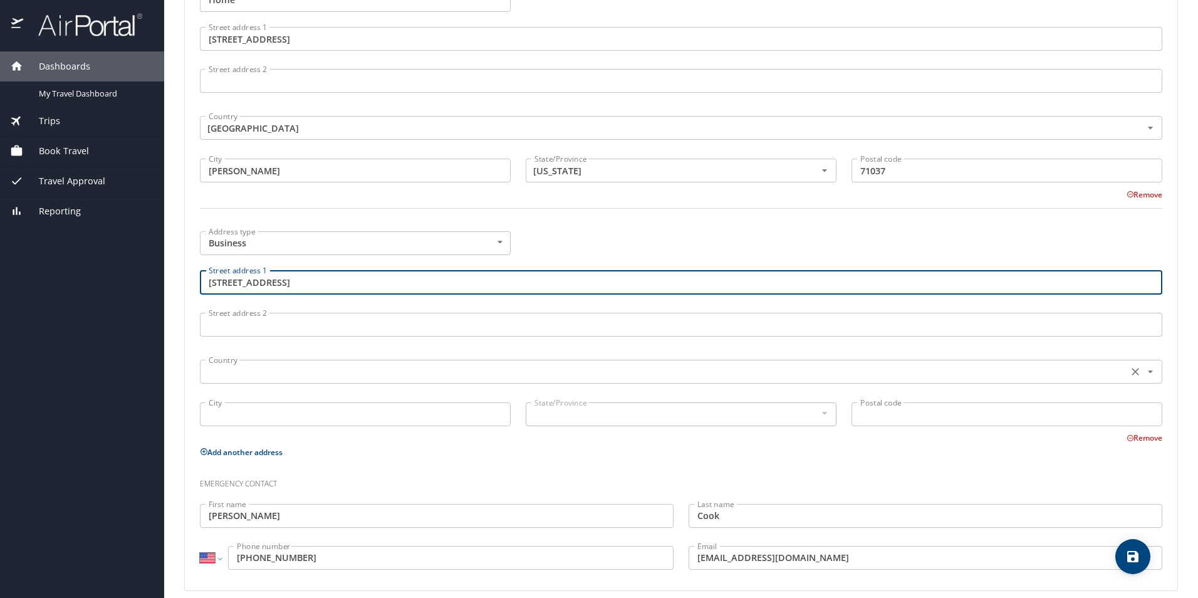
scroll to position [534, 0]
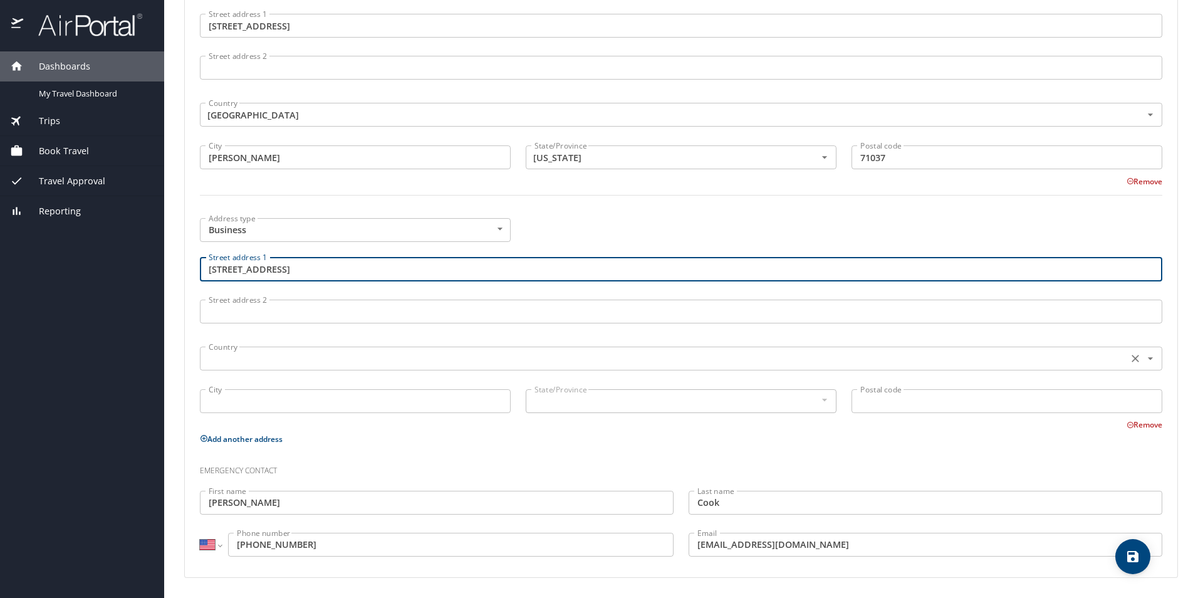
click at [248, 361] on input "text" at bounding box center [663, 358] width 918 height 16
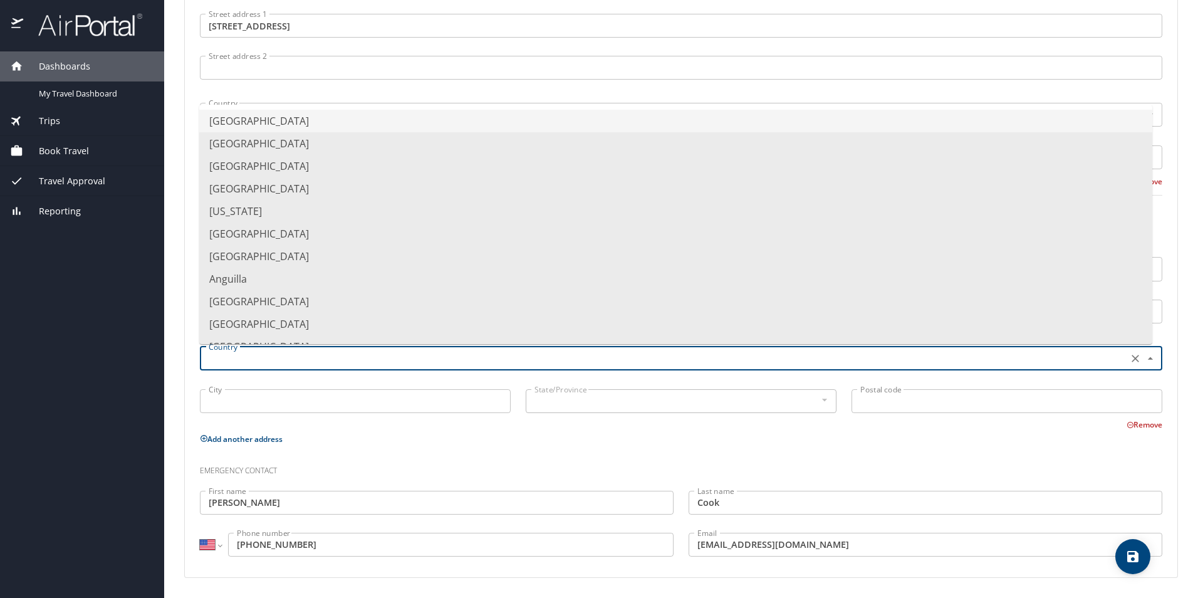
click at [279, 126] on li "United States of America" at bounding box center [675, 121] width 953 height 23
type input "United States of America"
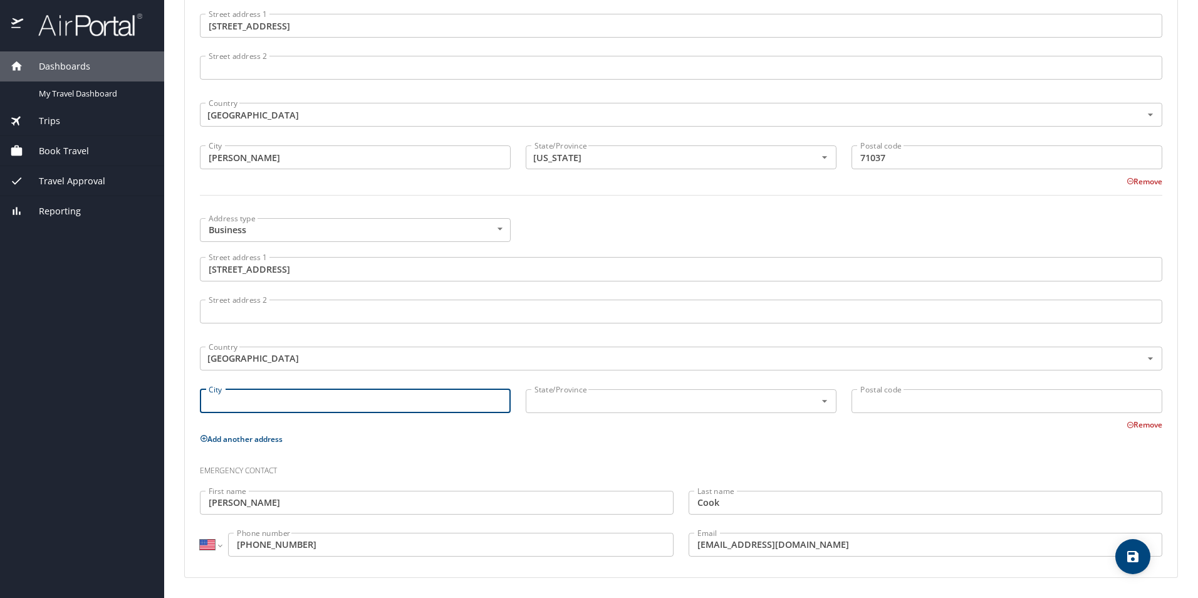
click at [233, 401] on input "City" at bounding box center [355, 401] width 311 height 24
type input "Minden"
click at [549, 393] on input "text" at bounding box center [662, 401] width 266 height 16
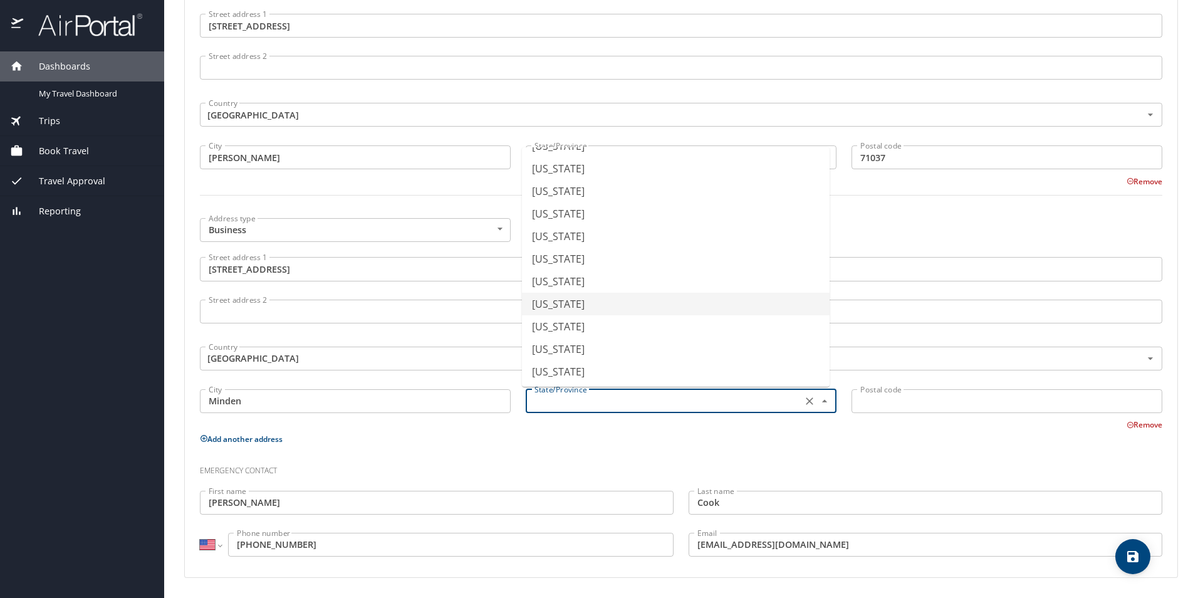
scroll to position [251, 0]
drag, startPoint x: 574, startPoint y: 316, endPoint x: 646, endPoint y: 343, distance: 77.5
click at [574, 315] on li "Louisiana" at bounding box center [676, 319] width 308 height 23
type input "Louisiana"
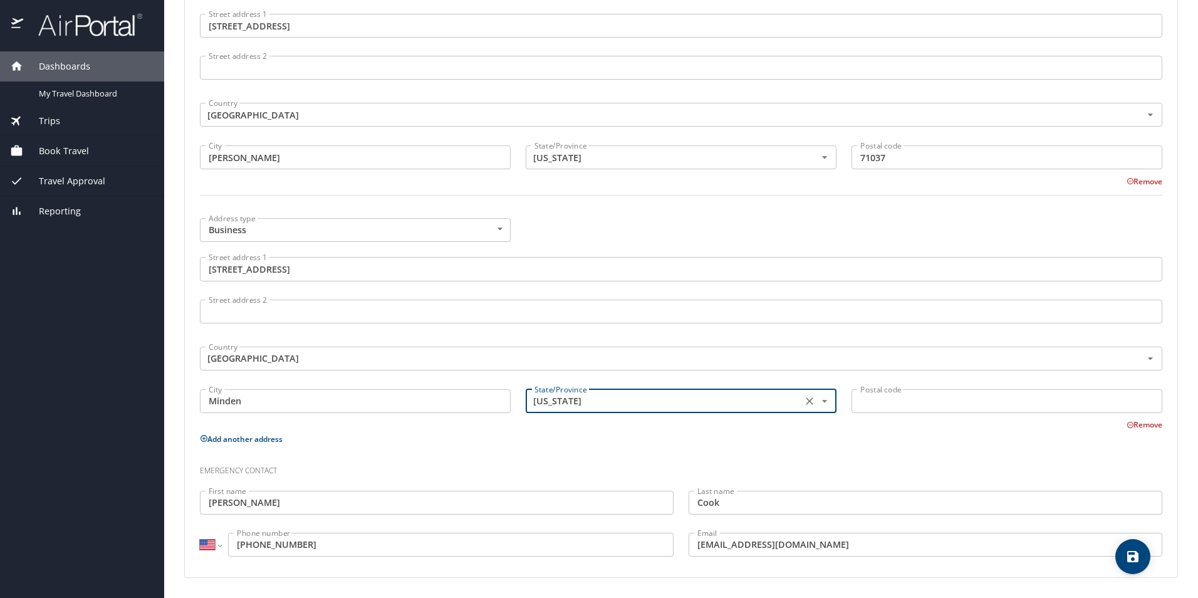
click at [935, 401] on input "Postal code" at bounding box center [1006, 401] width 311 height 24
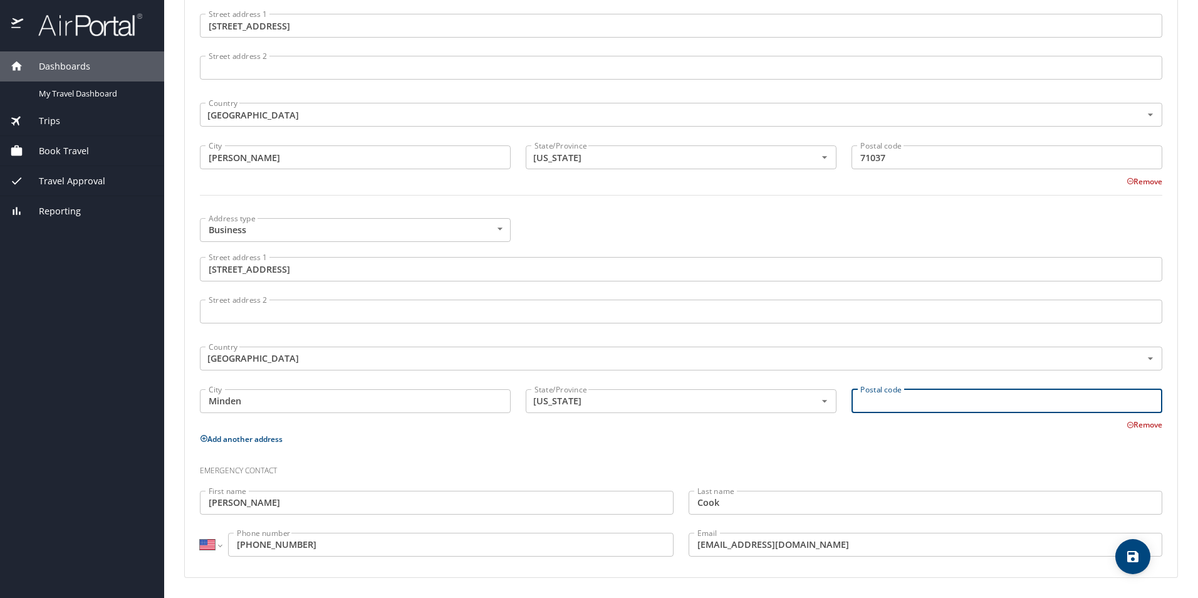
type input "71055"
click at [426, 448] on div "Phone Phone type Mobile Mobile Phone type International Afghanistan Åland Islan…" at bounding box center [681, 165] width 962 height 804
click at [954, 408] on input "71055" at bounding box center [1006, 401] width 311 height 24
click at [954, 407] on input "71055" at bounding box center [1006, 401] width 311 height 24
click at [809, 449] on div "Emergency contact" at bounding box center [680, 466] width 977 height 34
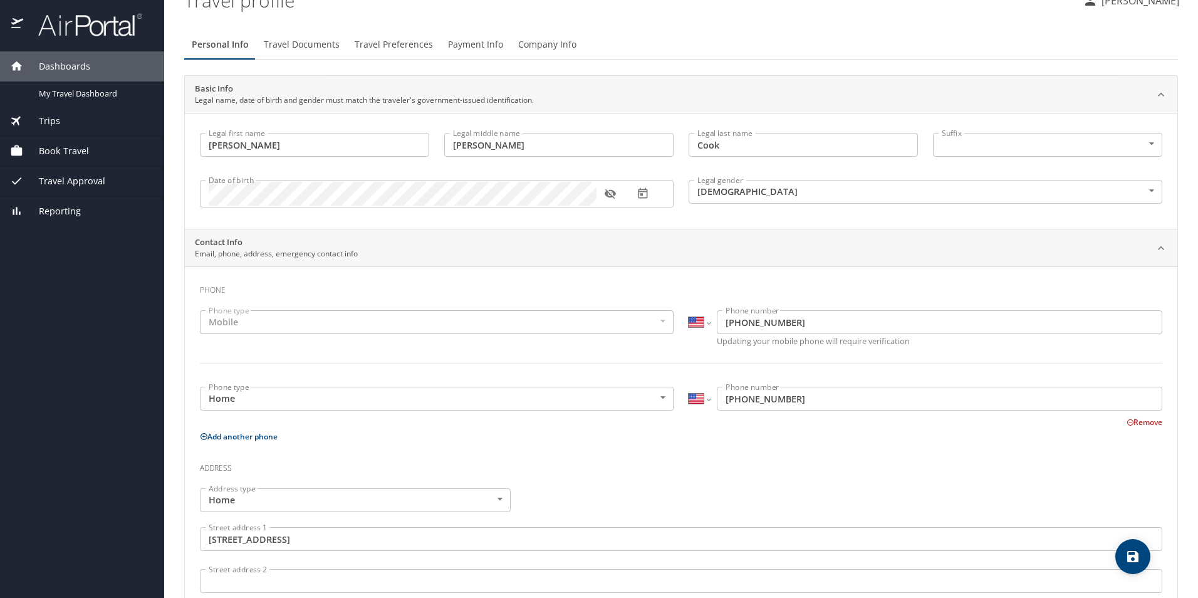
scroll to position [0, 0]
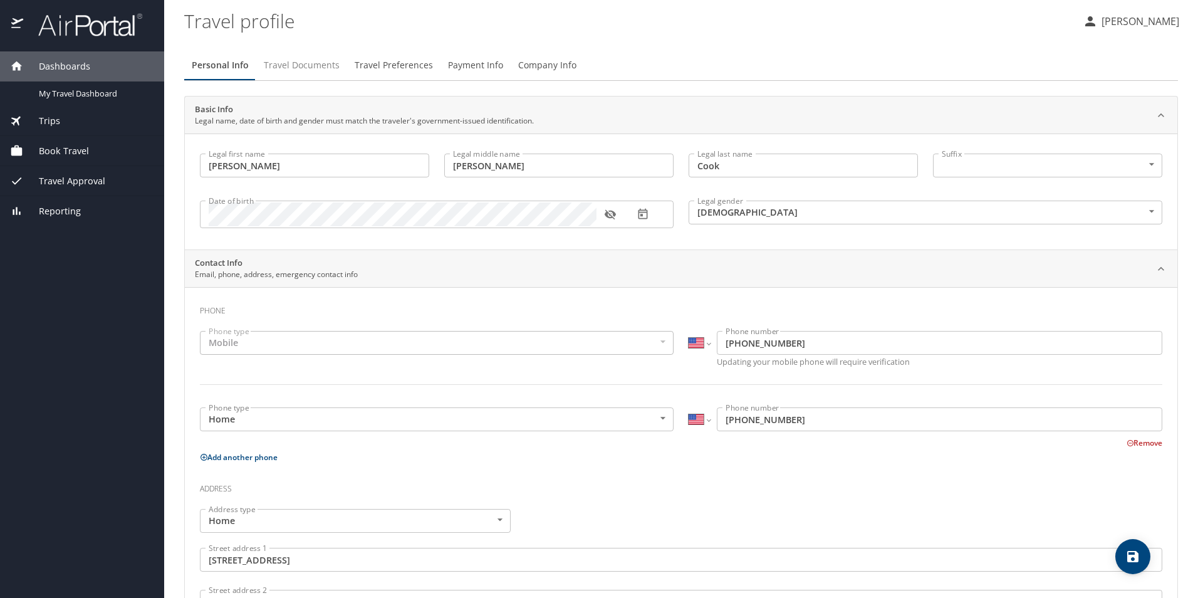
click at [289, 61] on span "Travel Documents" at bounding box center [302, 66] width 76 height 16
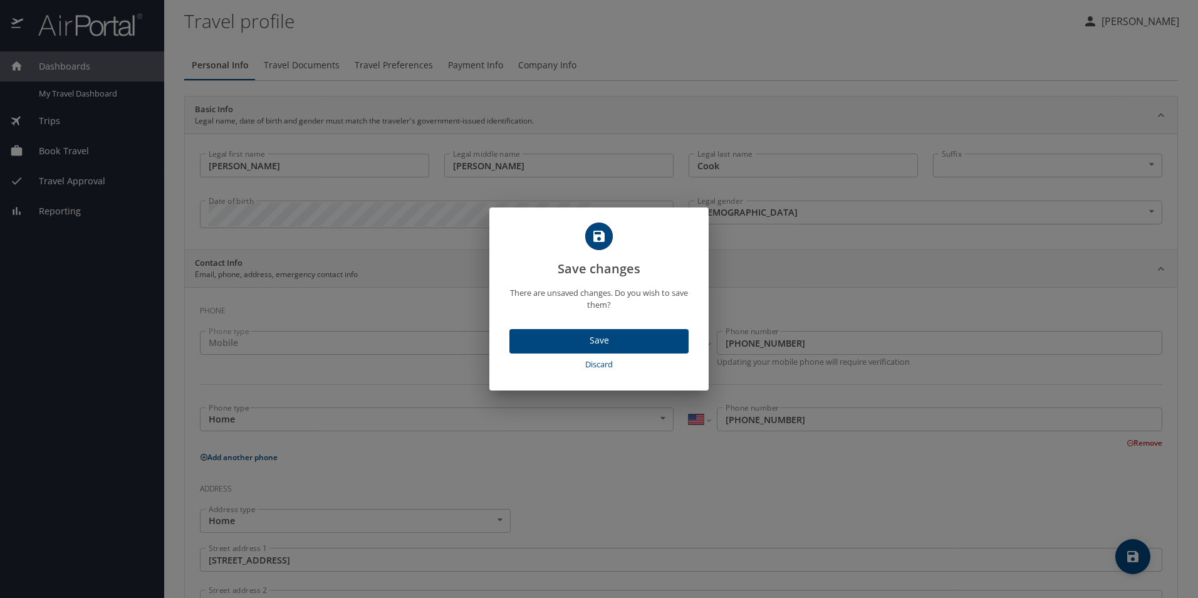
click at [589, 339] on span "Save" at bounding box center [598, 341] width 159 height 16
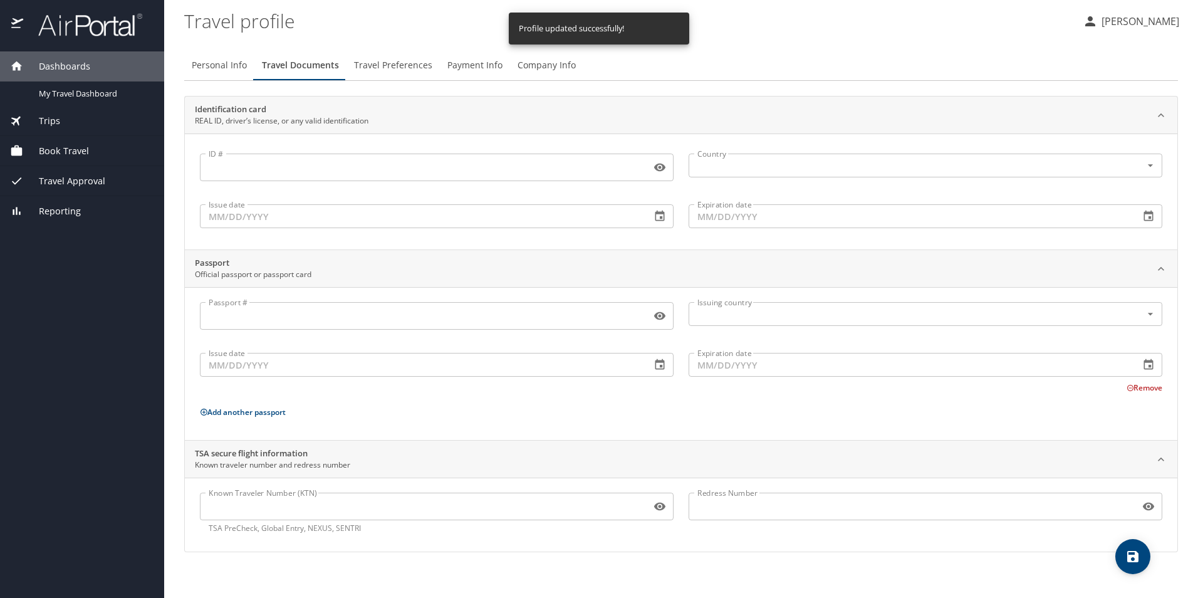
click at [251, 164] on input "ID #" at bounding box center [423, 167] width 446 height 24
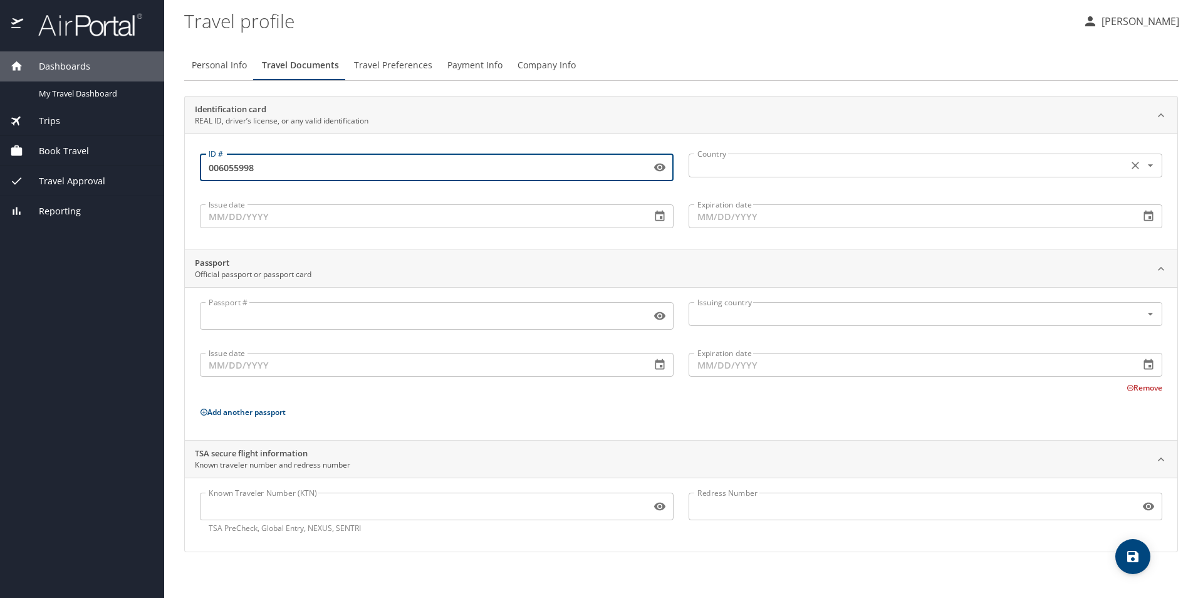
type input "006055998"
click at [697, 170] on input "text" at bounding box center [906, 165] width 429 height 16
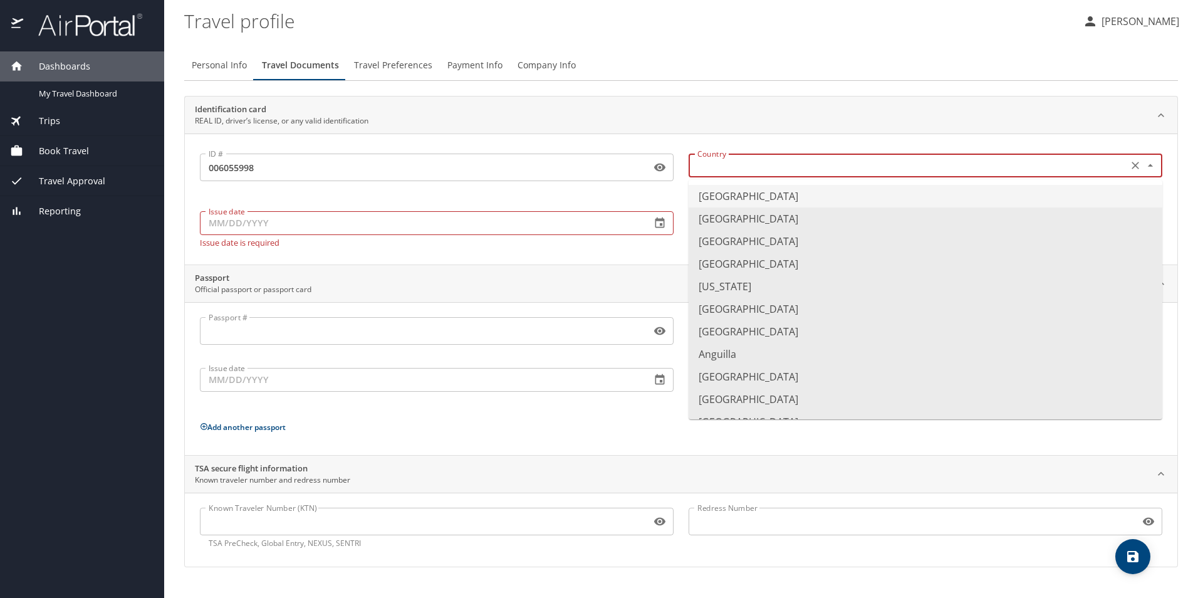
click at [721, 196] on li "United States of America" at bounding box center [925, 196] width 474 height 23
type input "United States of America"
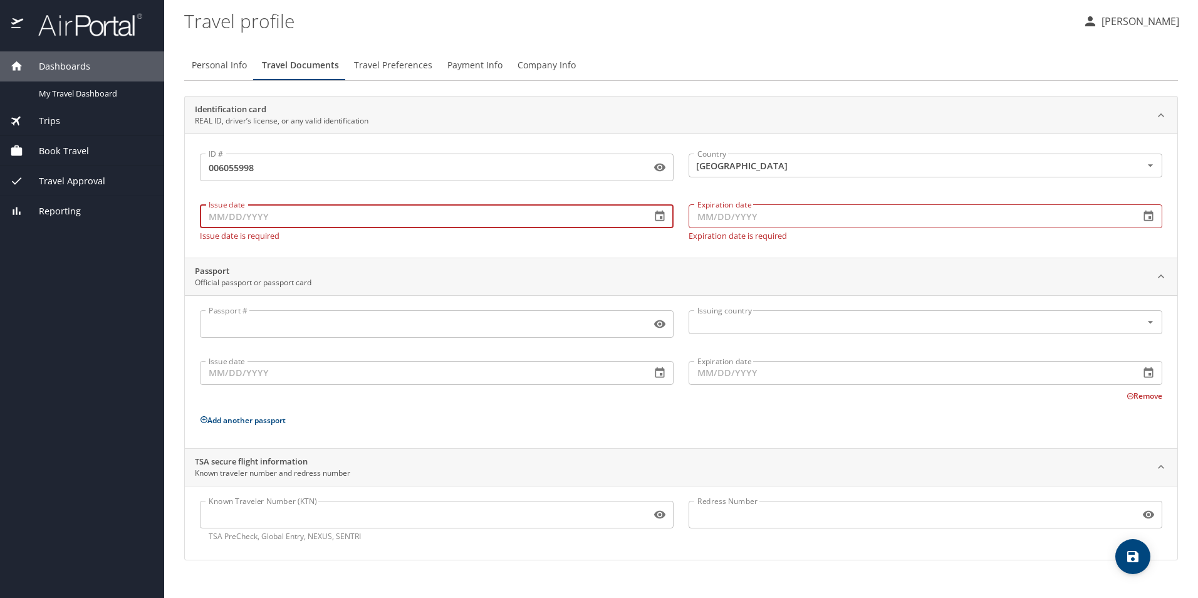
click at [303, 210] on input "Issue date" at bounding box center [420, 216] width 441 height 24
type input "08/01/2025"
click at [739, 223] on input "Expiration date" at bounding box center [908, 216] width 441 height 24
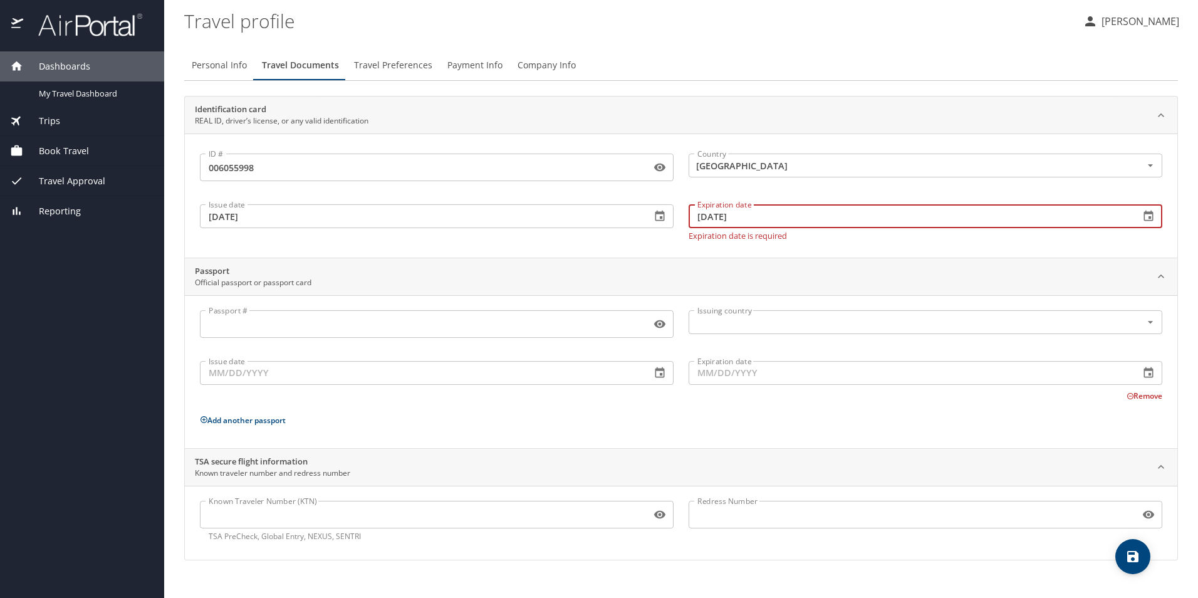
type input "01/11/2028"
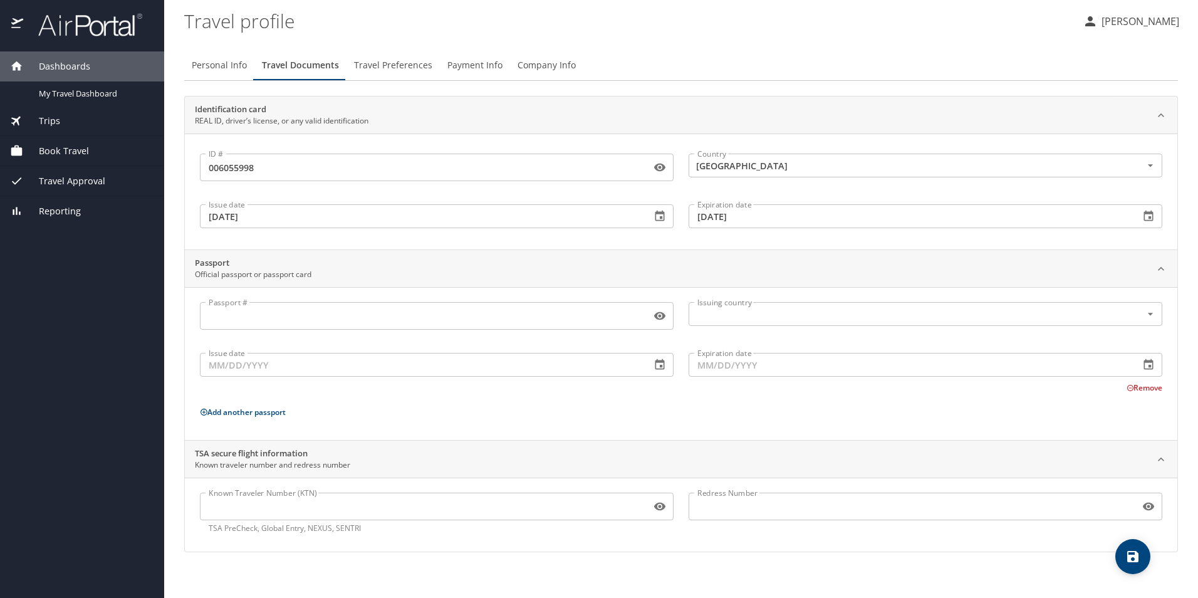
click at [301, 272] on div "Passport Official passport or passport card" at bounding box center [253, 269] width 117 height 24
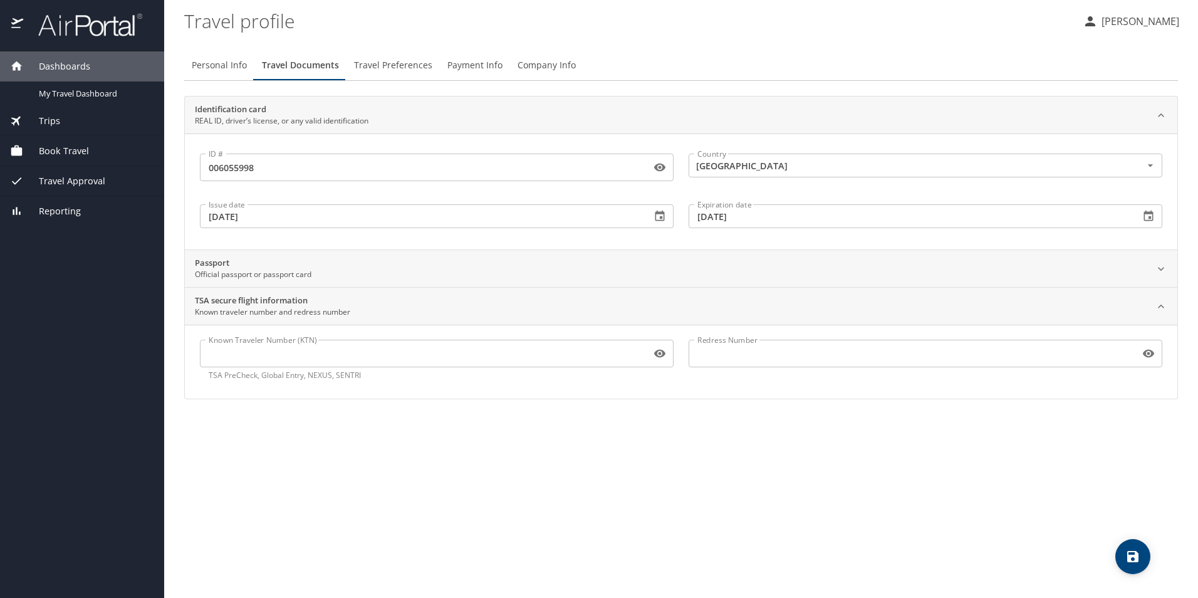
click at [284, 297] on h2 "TSA secure flight information" at bounding box center [272, 300] width 155 height 13
click at [333, 303] on h2 "TSA secure flight information" at bounding box center [272, 300] width 155 height 13
click at [1126, 544] on button "save" at bounding box center [1132, 556] width 35 height 35
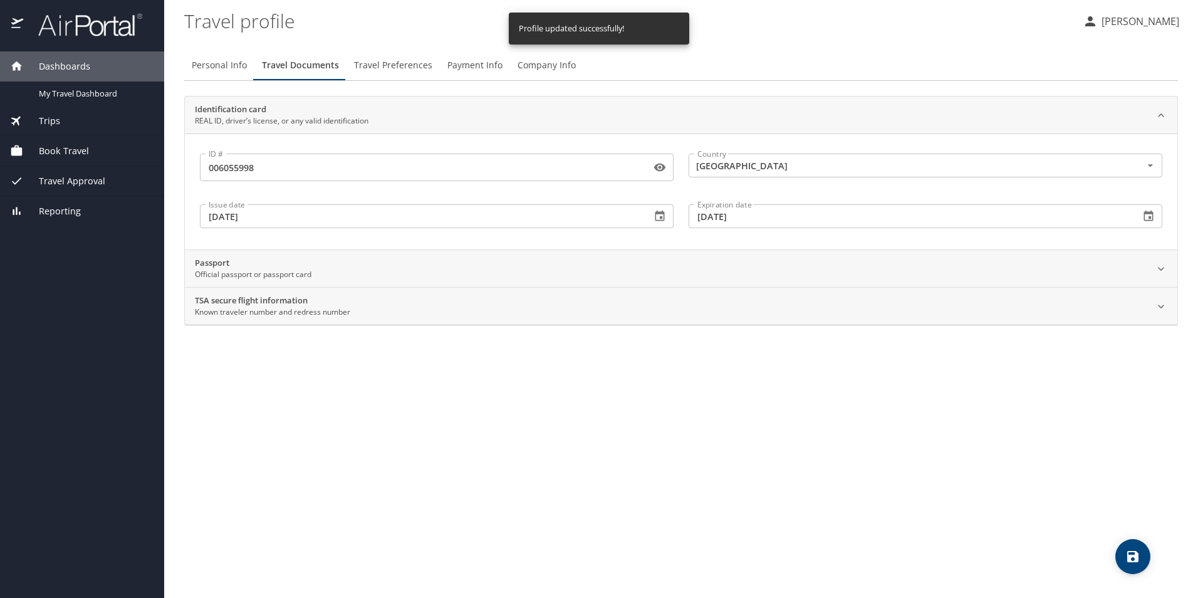
click at [396, 63] on span "Travel Preferences" at bounding box center [393, 66] width 78 height 16
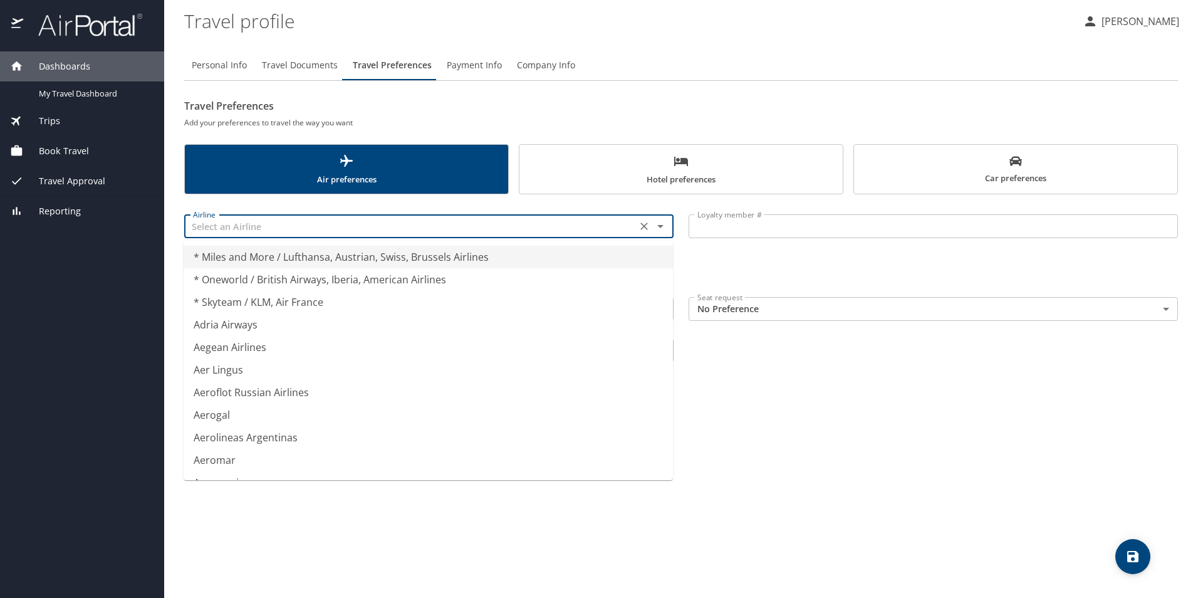
click at [290, 222] on input "text" at bounding box center [410, 226] width 445 height 16
click at [293, 222] on input "text" at bounding box center [410, 226] width 445 height 16
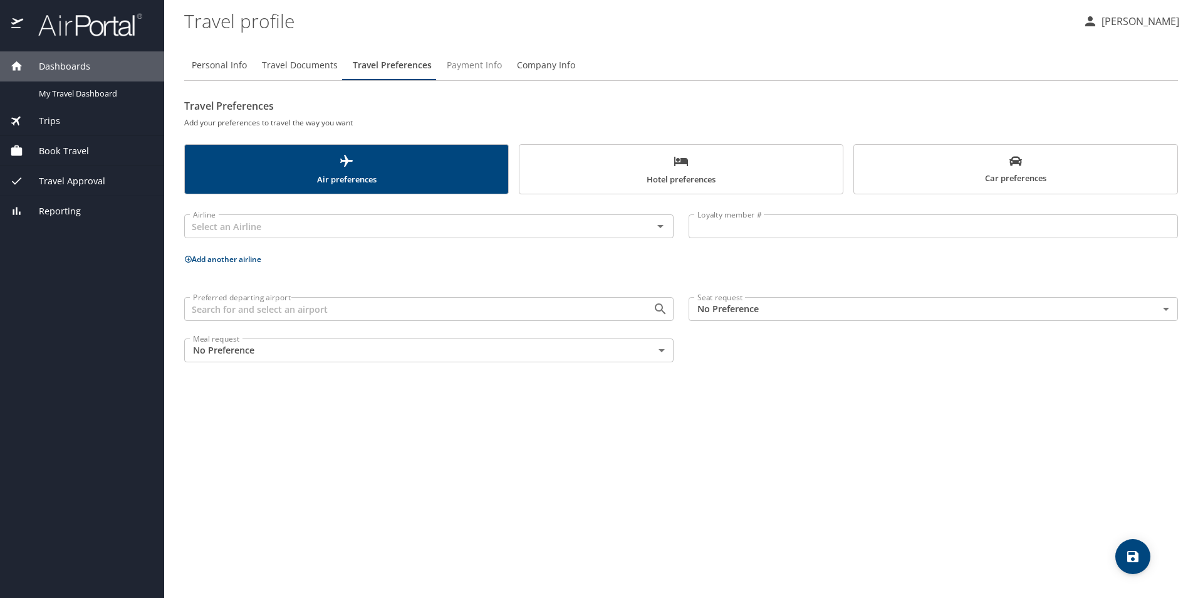
click at [457, 63] on span "Payment Info" at bounding box center [474, 66] width 55 height 16
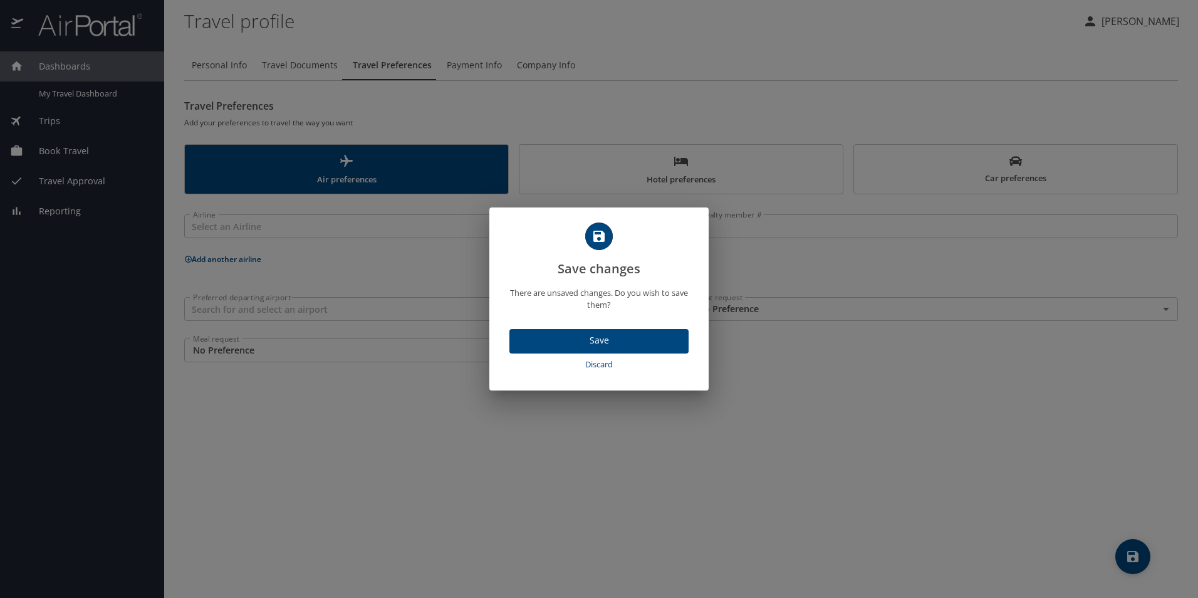
click at [579, 344] on span "Save" at bounding box center [598, 341] width 159 height 16
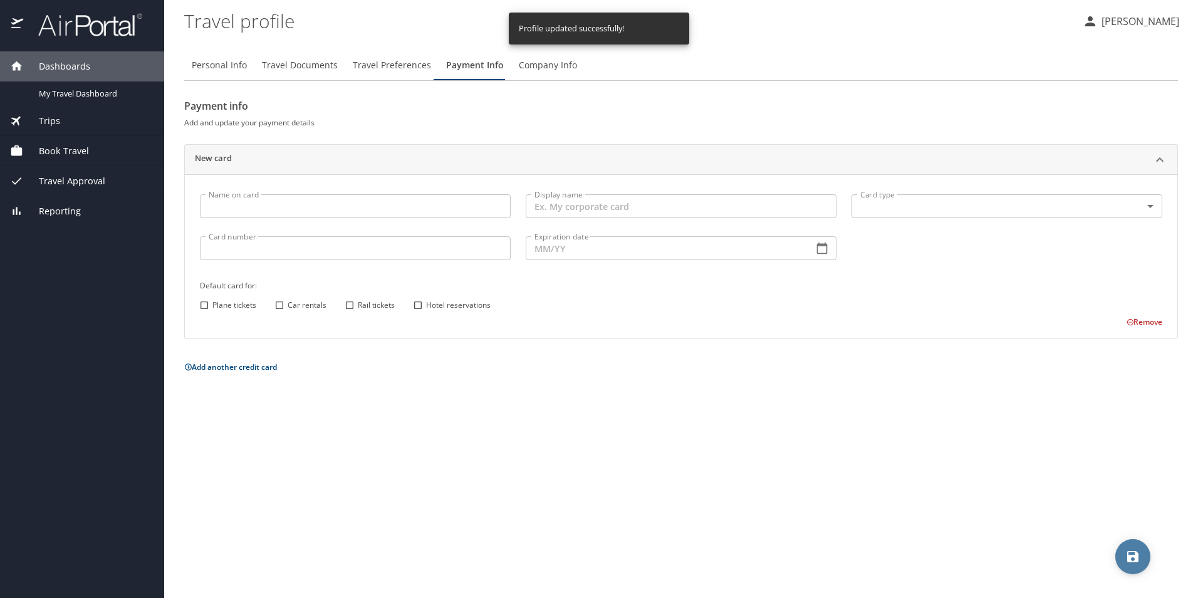
click at [1134, 555] on icon "save" at bounding box center [1132, 556] width 11 height 11
click at [540, 63] on span "Company Info" at bounding box center [548, 66] width 58 height 16
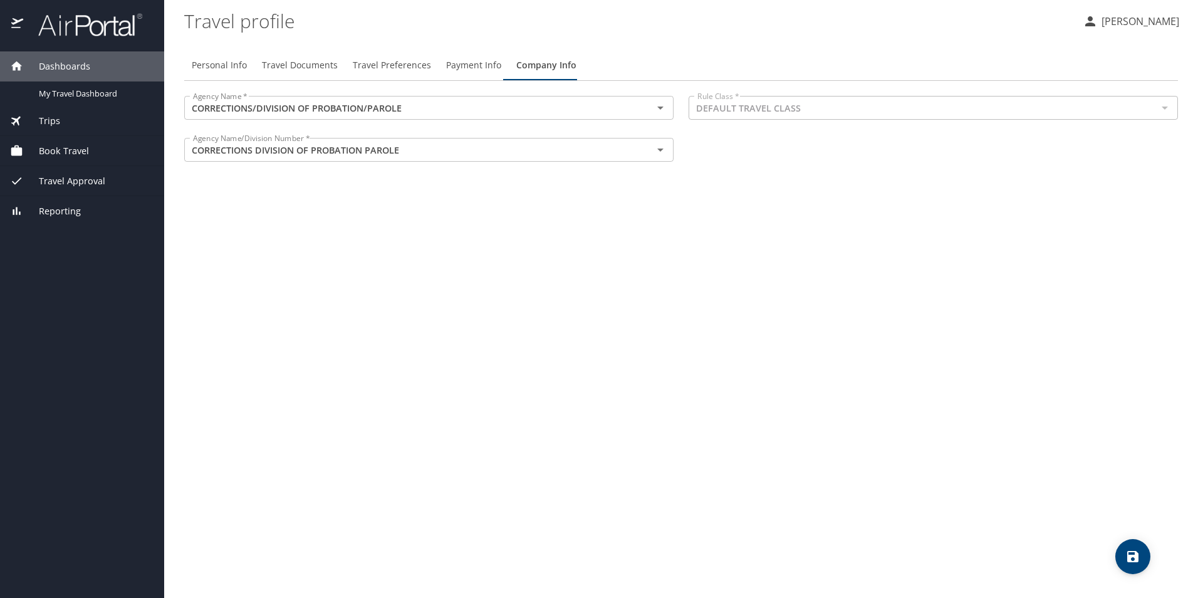
click at [1137, 549] on icon "save" at bounding box center [1132, 556] width 15 height 15
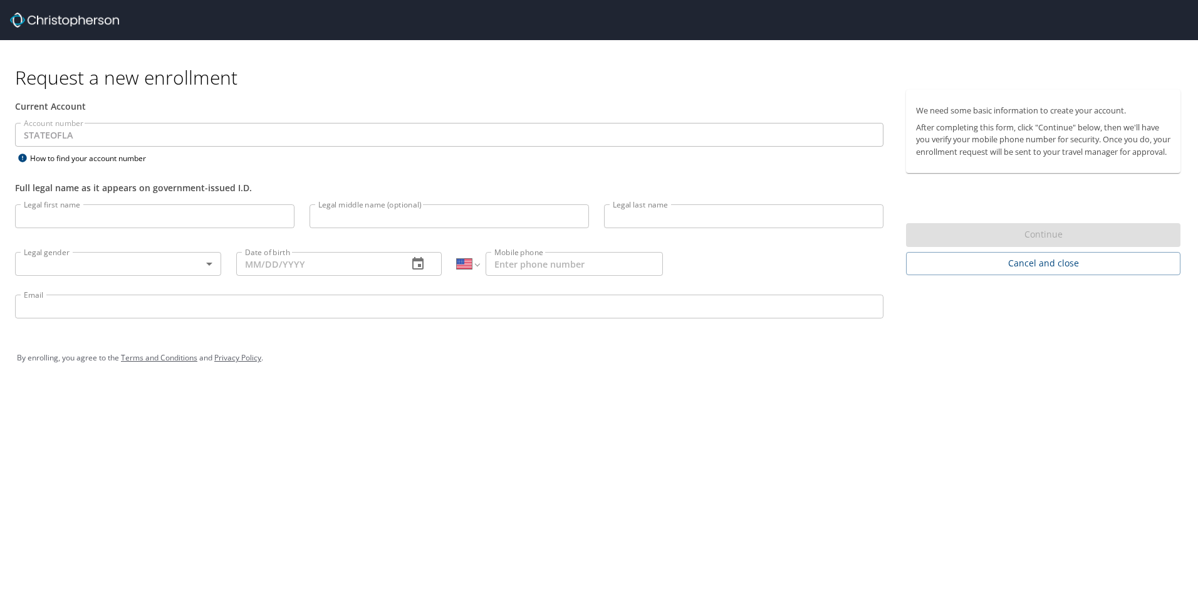
select select "US"
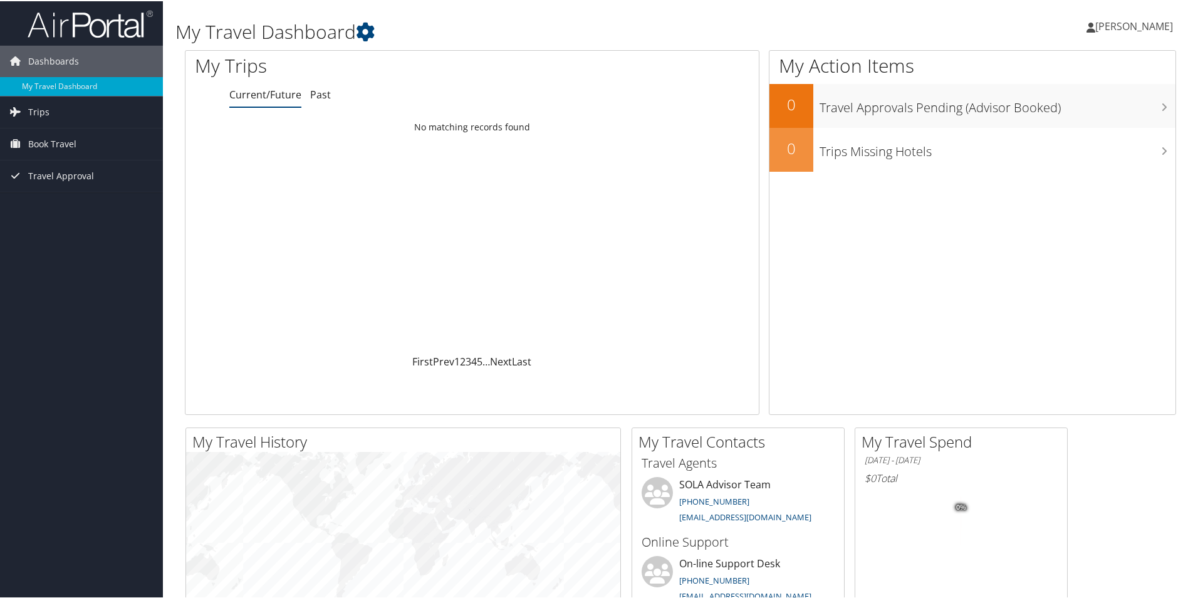
click at [1139, 26] on span "[PERSON_NAME]" at bounding box center [1134, 25] width 78 height 14
click at [1067, 92] on link "Travel Agency Contacts" at bounding box center [1100, 90] width 140 height 21
click at [1119, 33] on link "[PERSON_NAME]" at bounding box center [1135, 25] width 99 height 38
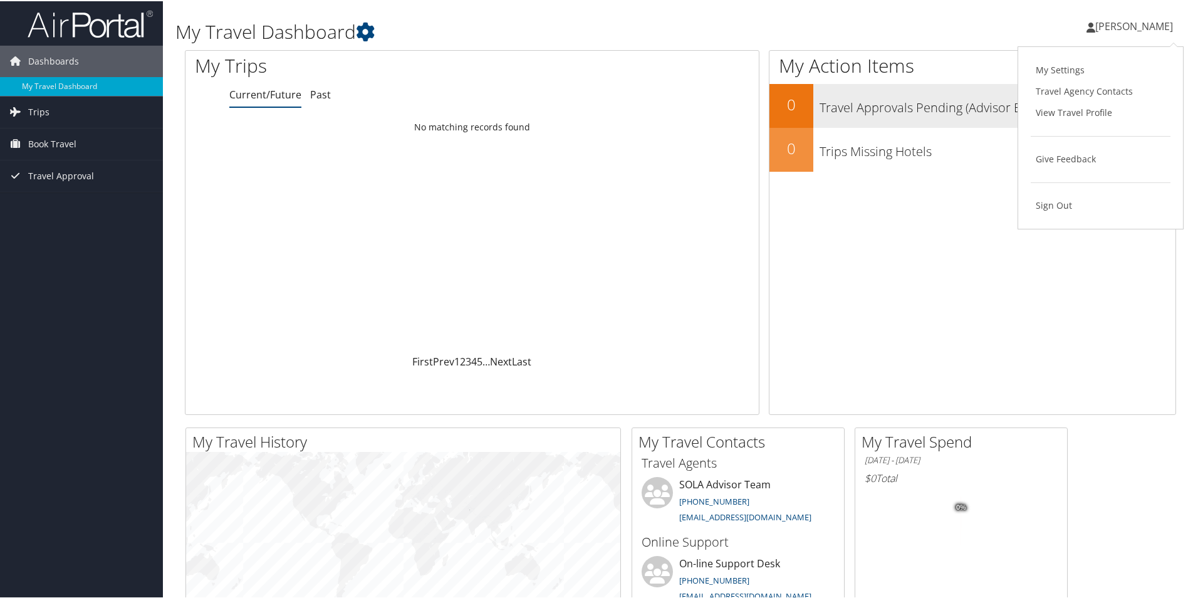
click at [1092, 115] on link "View Travel Profile" at bounding box center [1100, 111] width 140 height 21
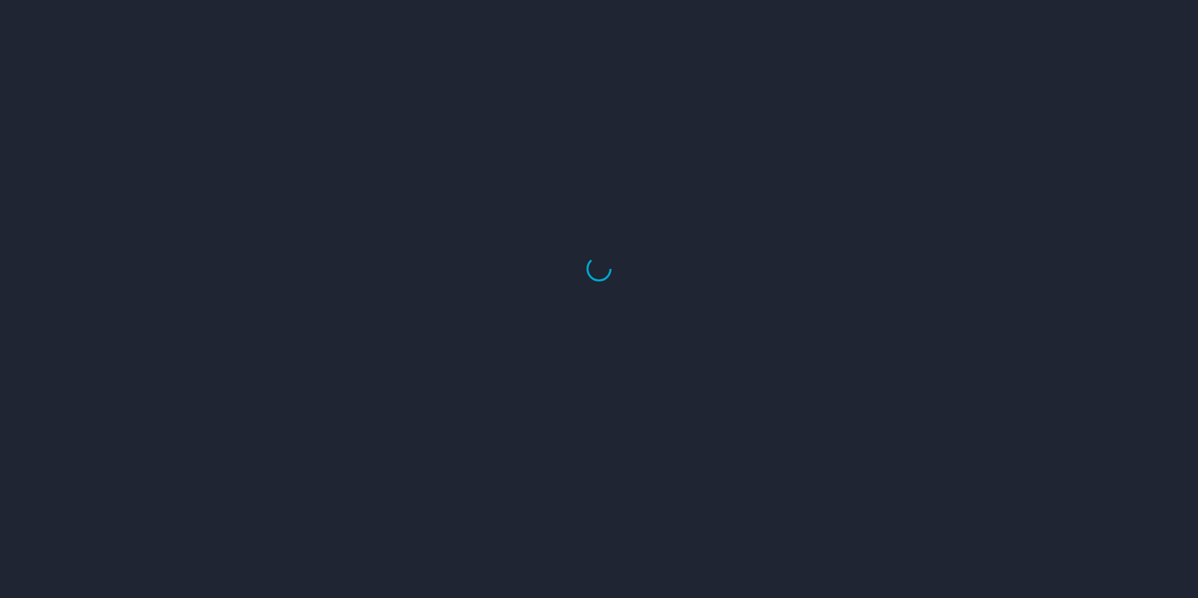
select select "US"
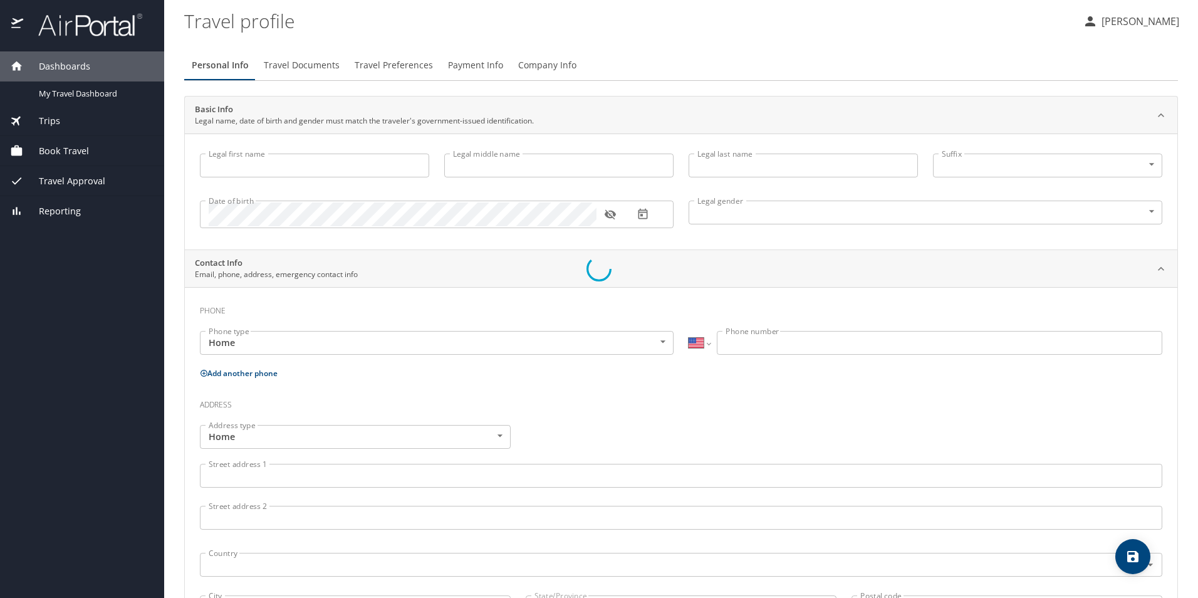
type input "Ayleen"
type input "McDonald"
type input "Cook"
type input "Female"
type input "Christopher"
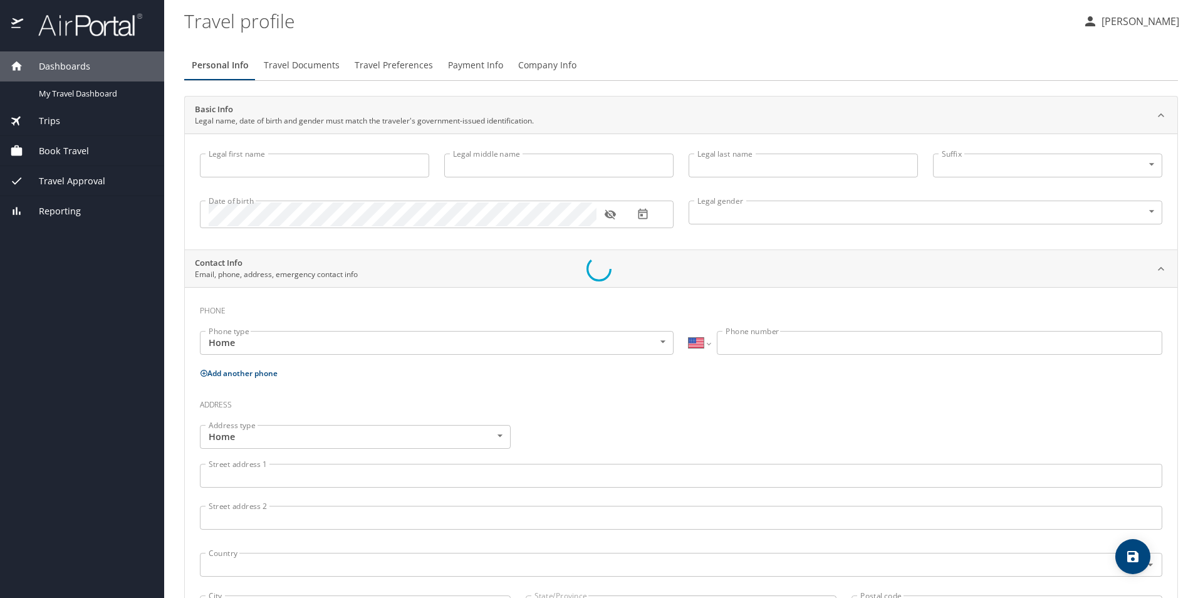
type input "Cook"
type input "(318) 268-8995"
type input "christophercook0108@yahoo.com"
select select "US"
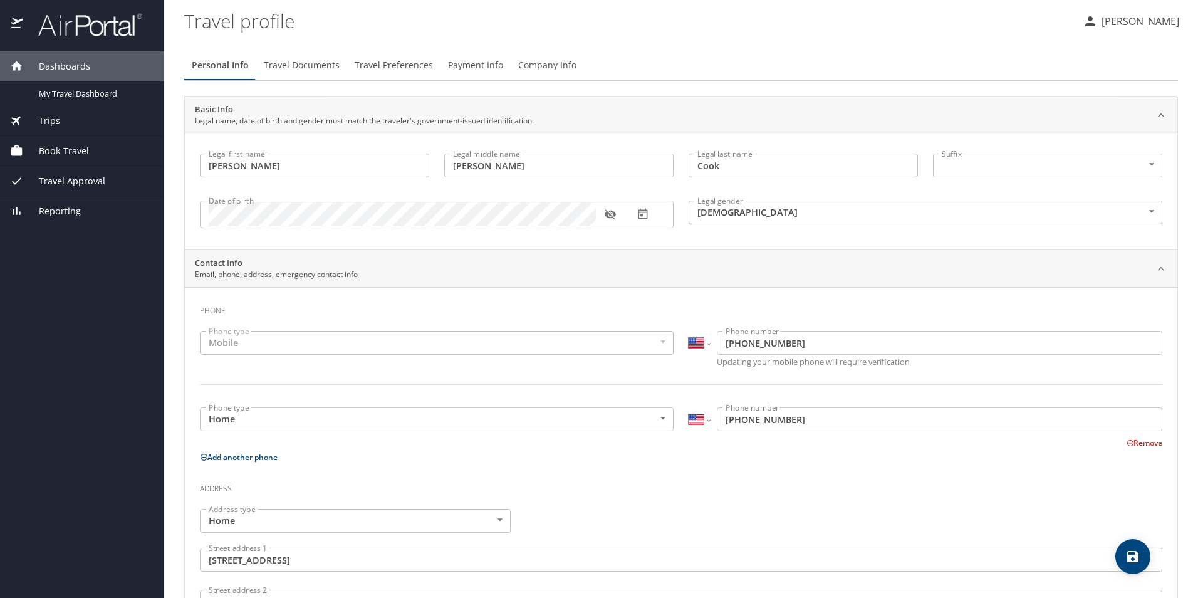
click at [378, 62] on span "Travel Preferences" at bounding box center [394, 66] width 78 height 16
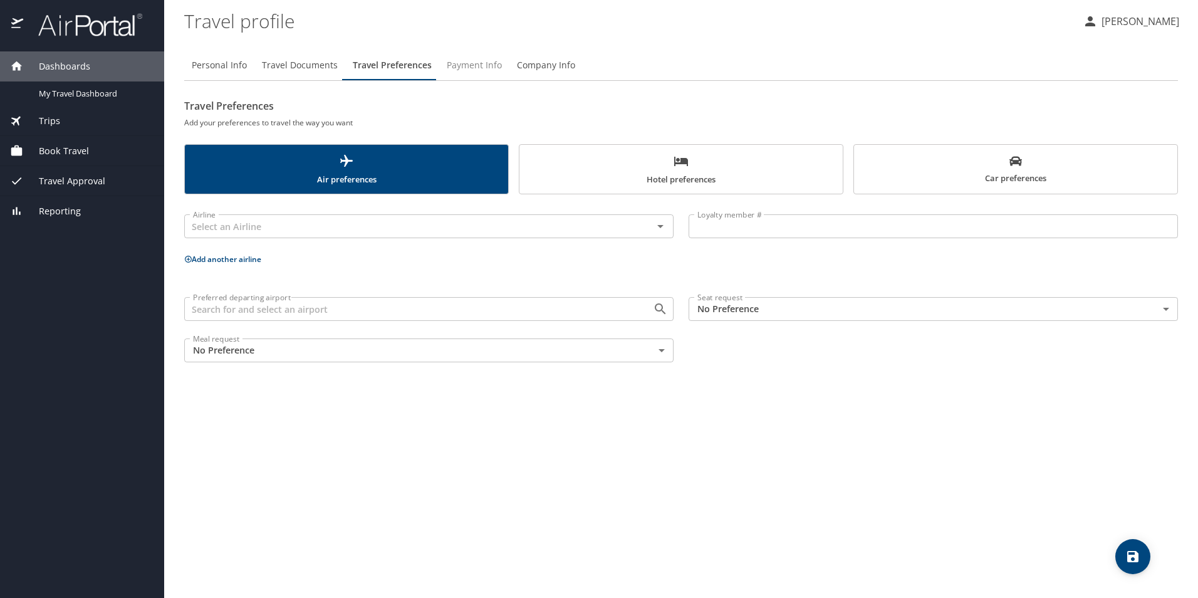
click at [450, 64] on span "Payment Info" at bounding box center [474, 66] width 55 height 16
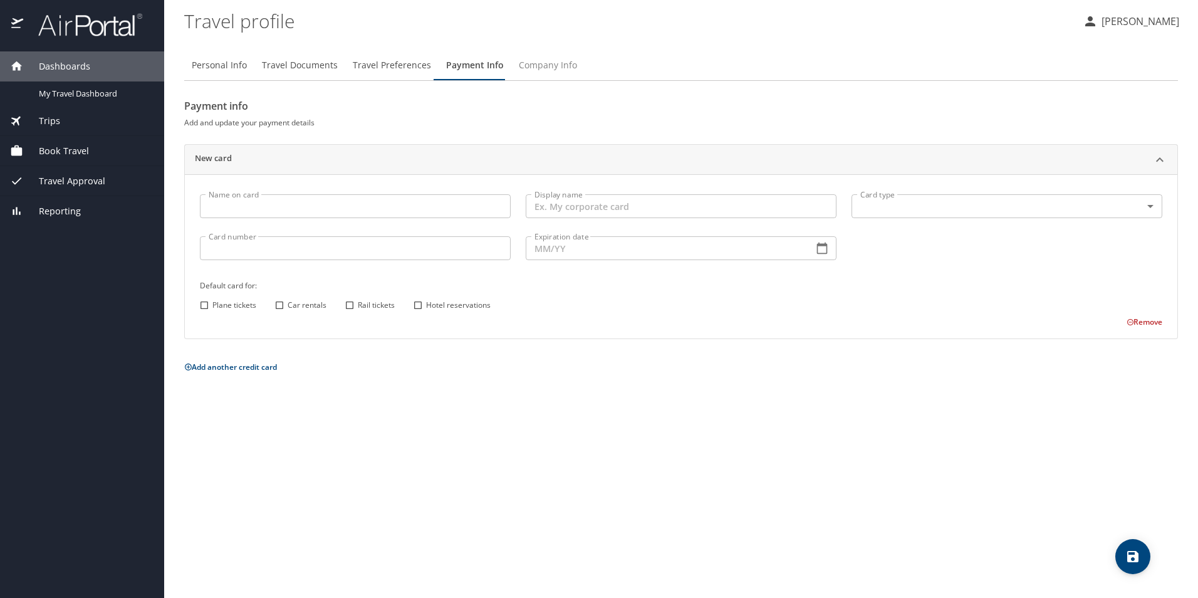
click at [547, 63] on span "Company Info" at bounding box center [548, 66] width 58 height 16
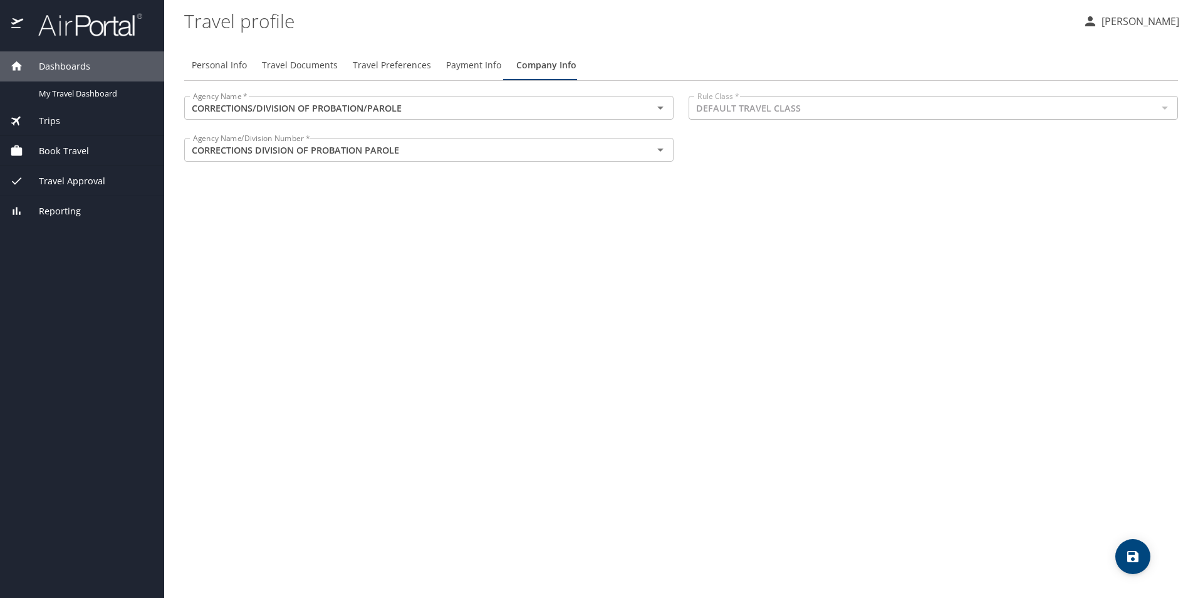
click at [207, 55] on button "Personal Info" at bounding box center [219, 65] width 70 height 30
select select "US"
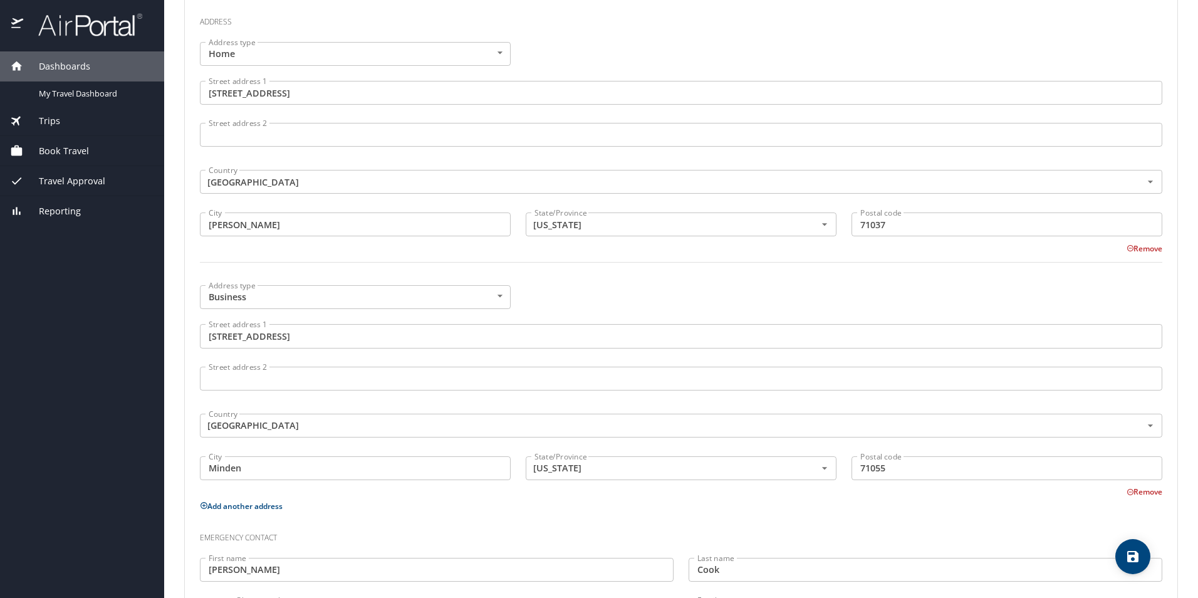
scroll to position [534, 0]
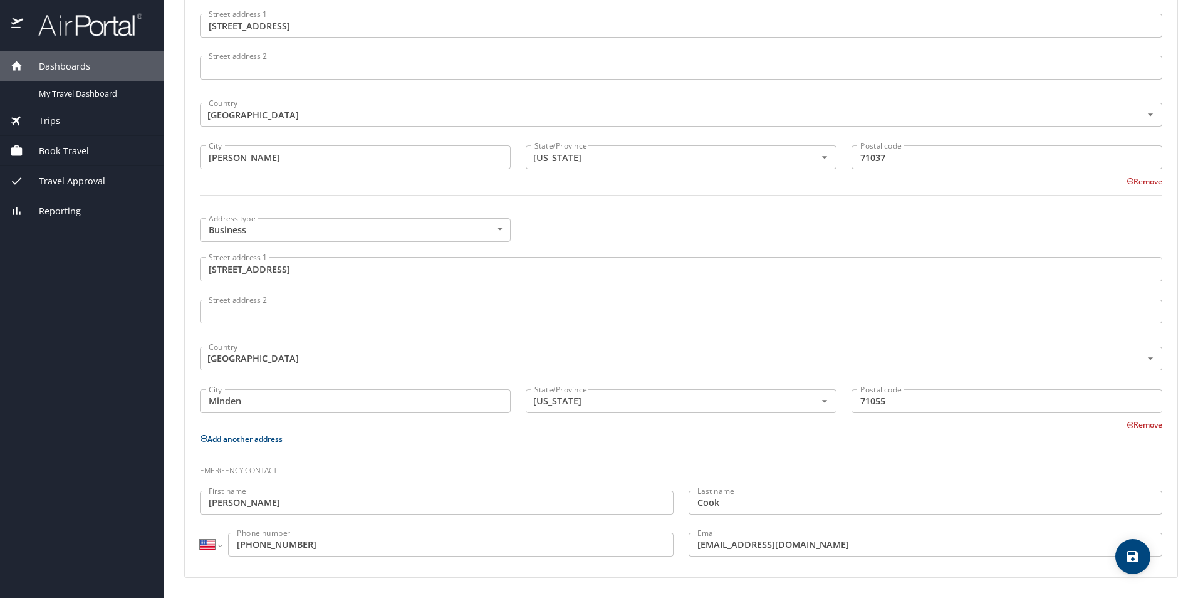
click at [702, 230] on div "Address type Business Business Address type Street address 1 403 Industrial Dri…" at bounding box center [680, 320] width 977 height 220
click at [61, 61] on span "Dashboards" at bounding box center [56, 67] width 67 height 14
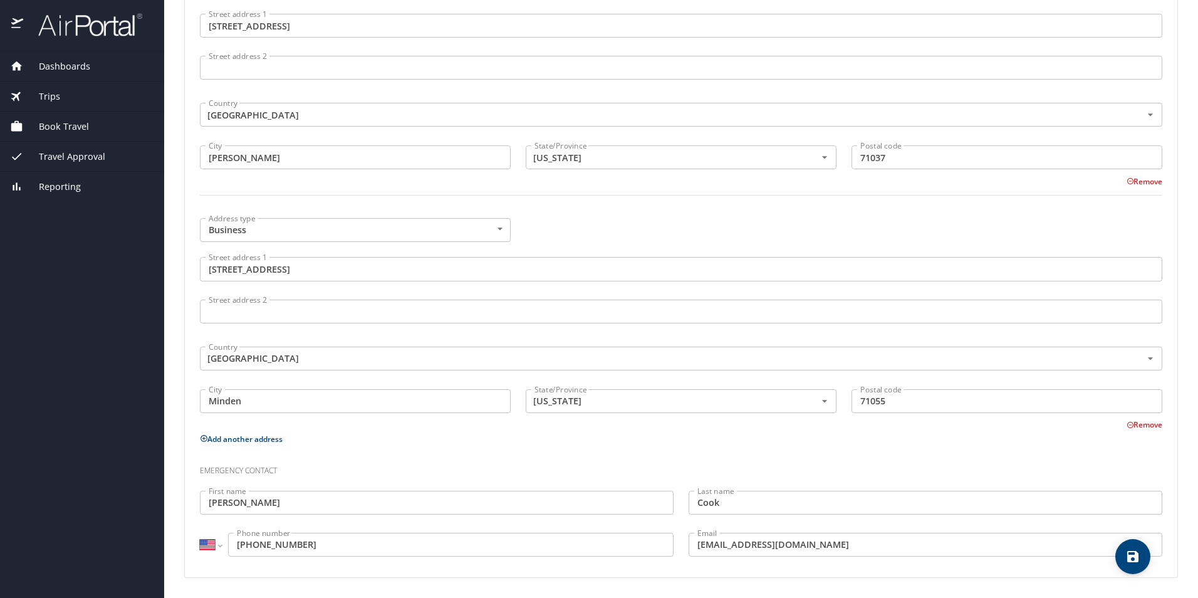
click at [61, 61] on span "Dashboards" at bounding box center [56, 67] width 67 height 14
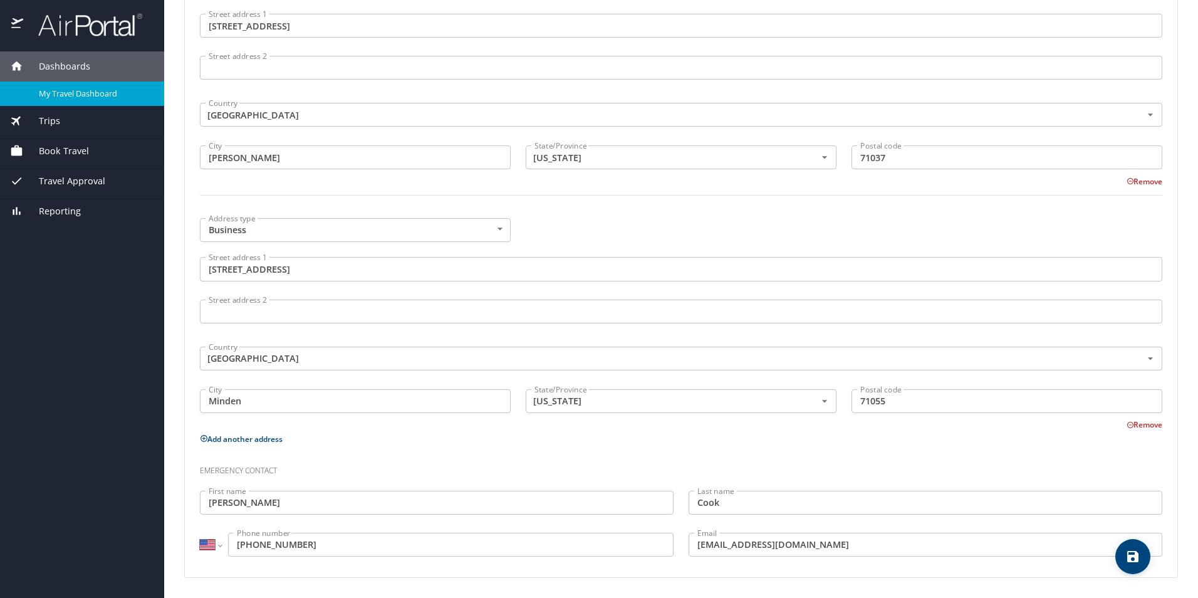
click at [77, 86] on div "My Travel Dashboard" at bounding box center [82, 93] width 144 height 14
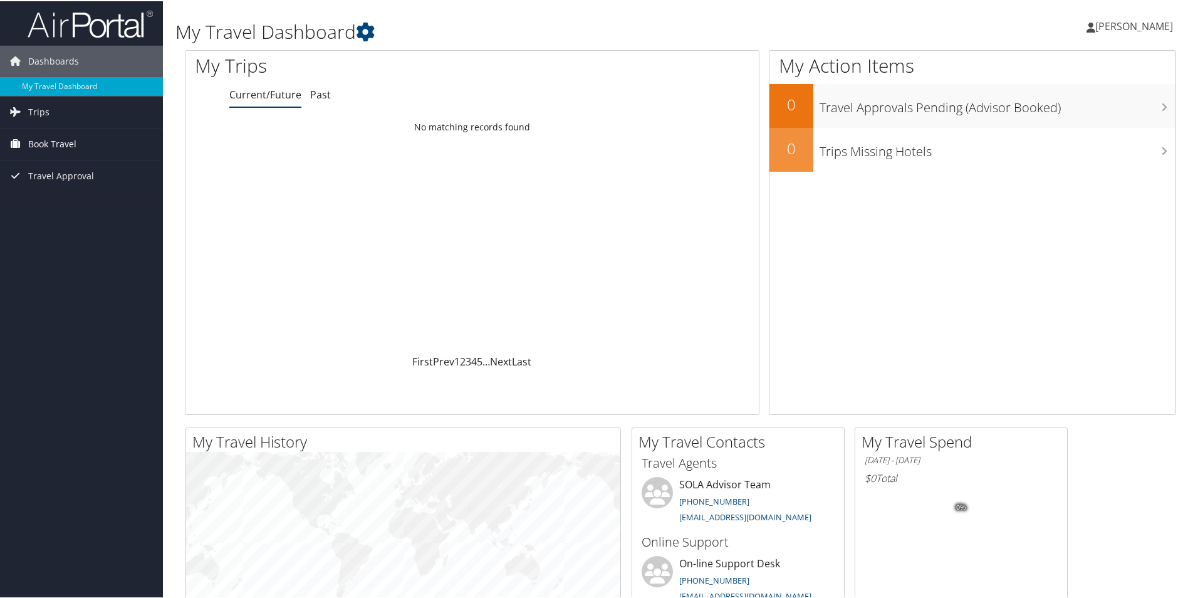
click at [49, 135] on span "Book Travel" at bounding box center [52, 142] width 48 height 31
click at [86, 204] on link "Book/Manage Online Trips" at bounding box center [81, 205] width 163 height 19
